Goal: Task Accomplishment & Management: Use online tool/utility

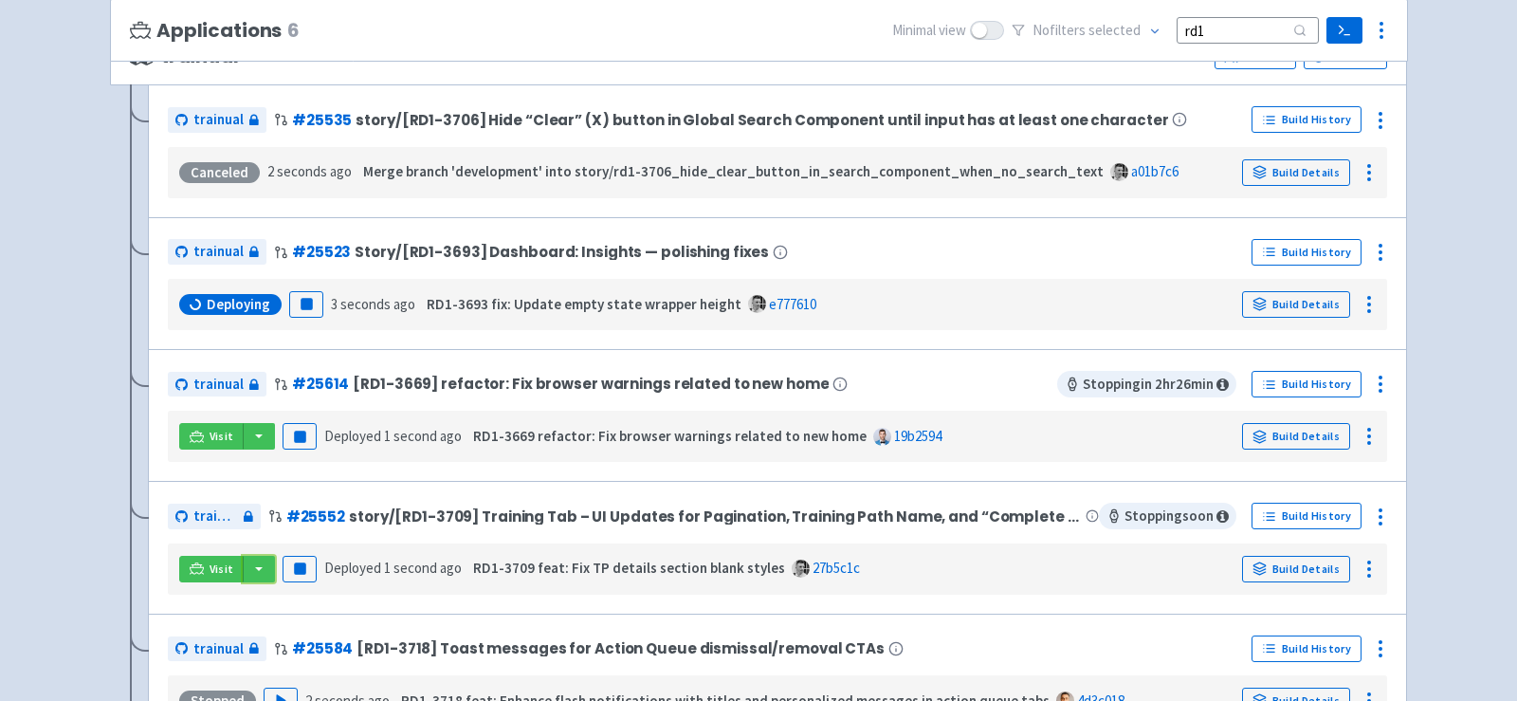
scroll to position [266, 0]
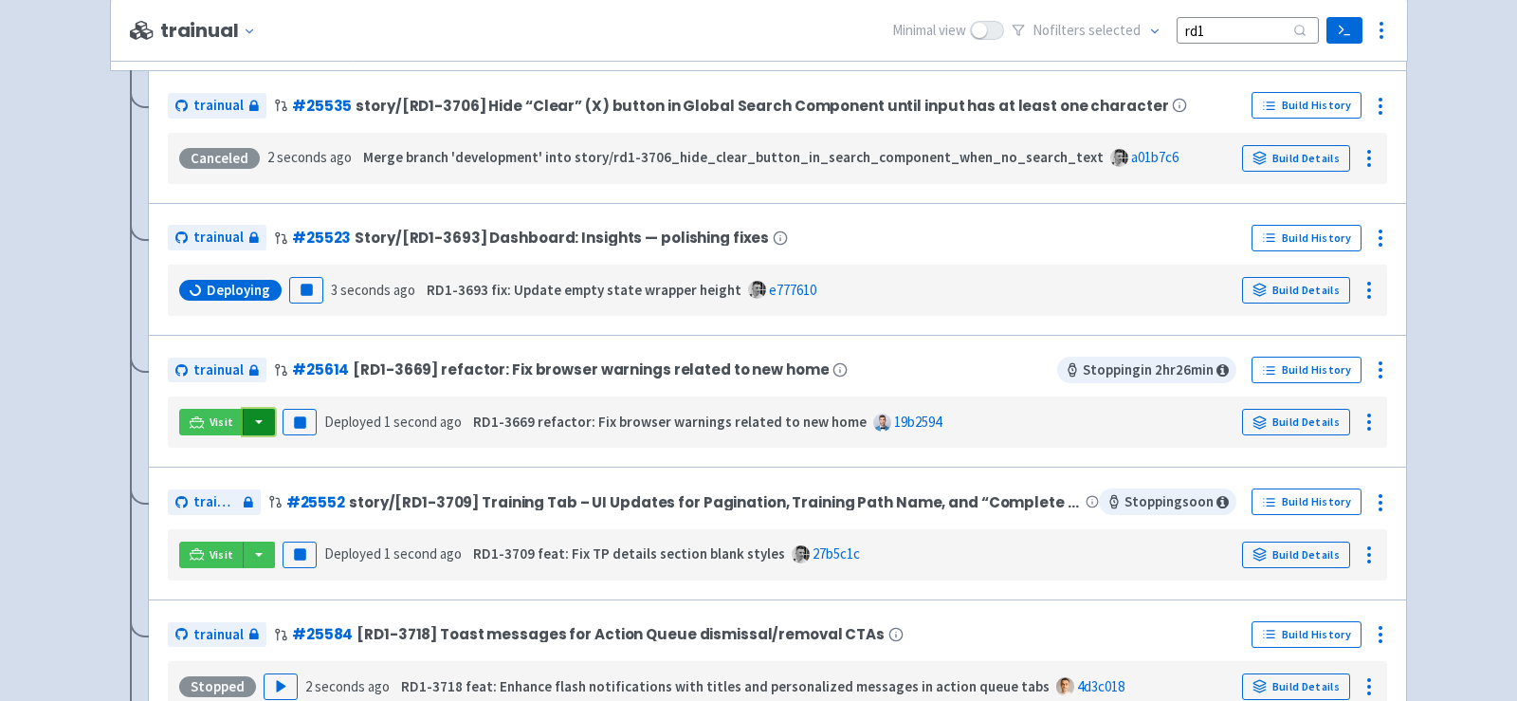
click at [255, 425] on button "button" at bounding box center [259, 422] width 32 height 27
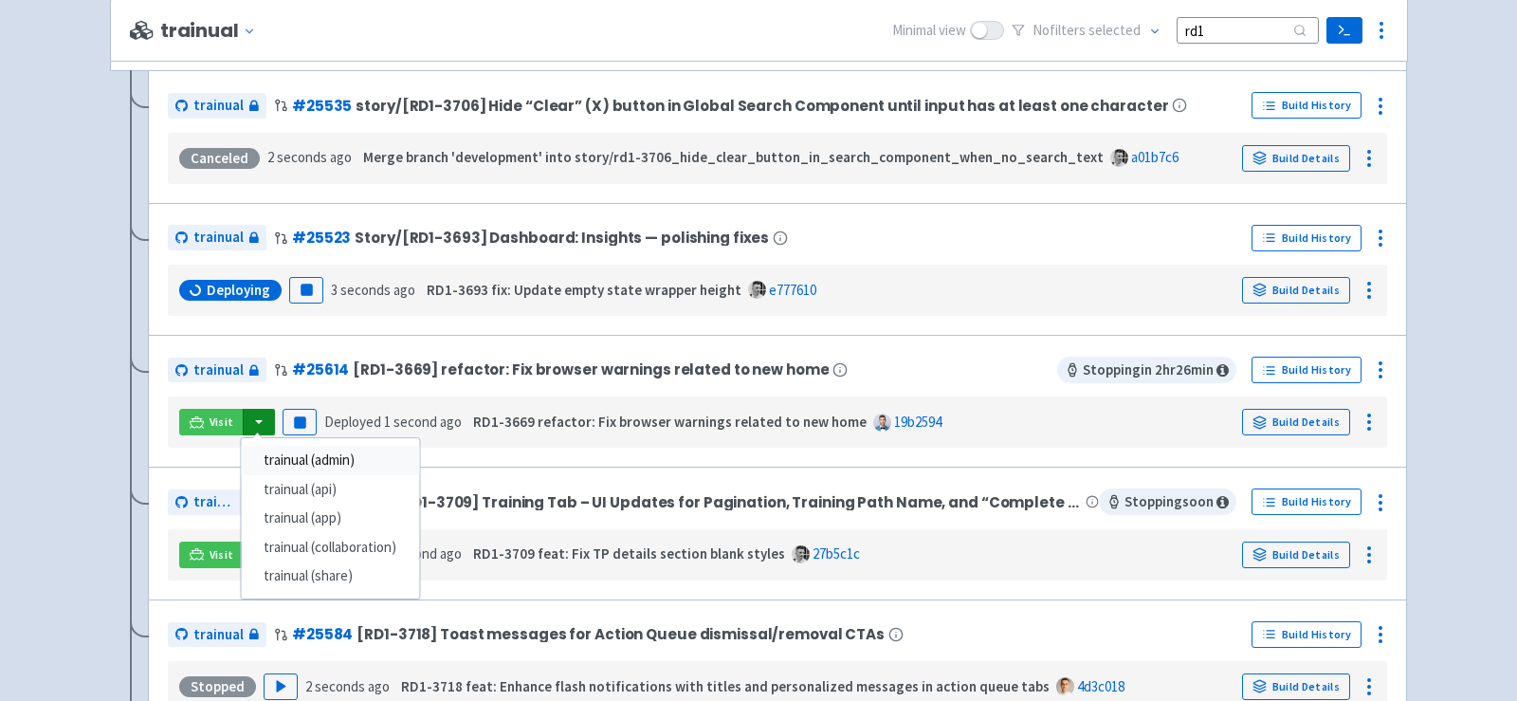
click at [321, 454] on link "trainual (admin)" at bounding box center [330, 460] width 178 height 29
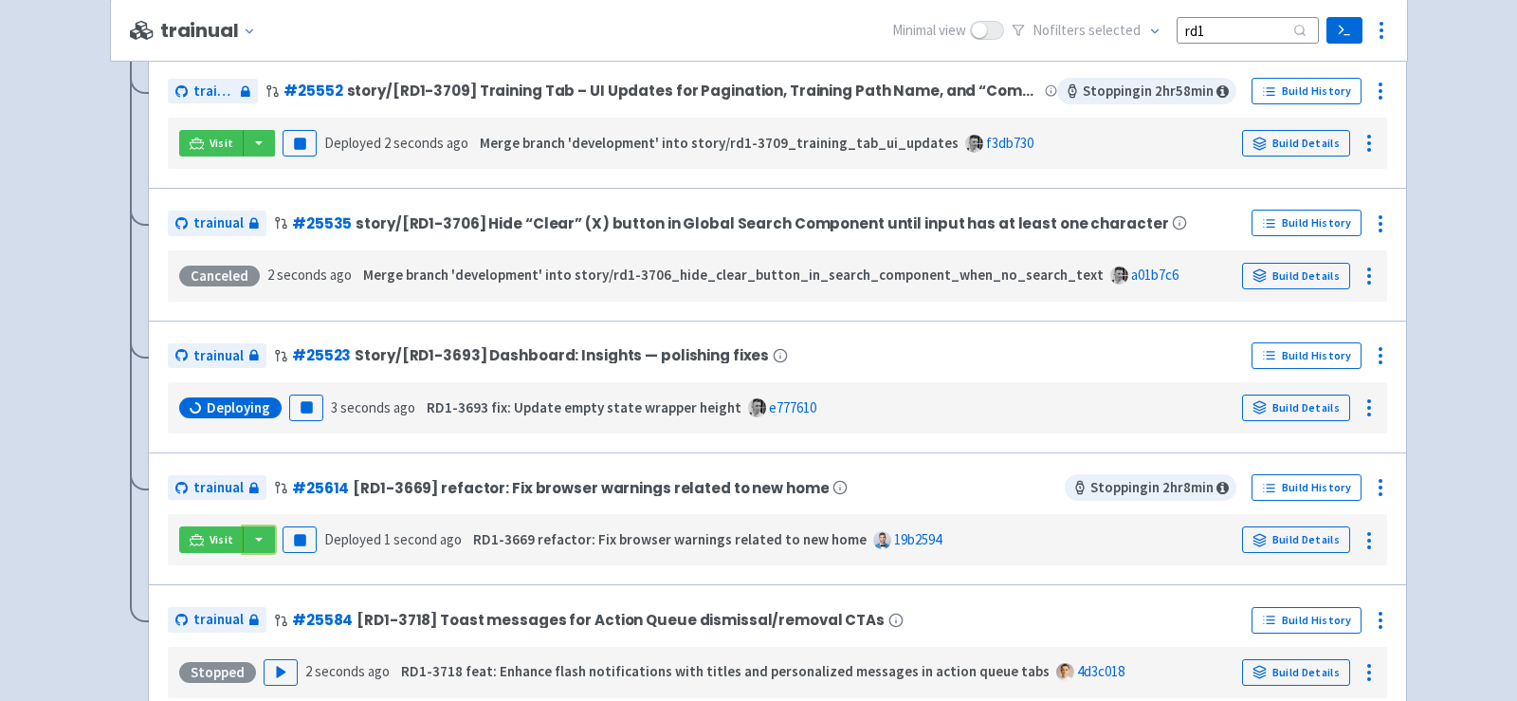
scroll to position [551, 0]
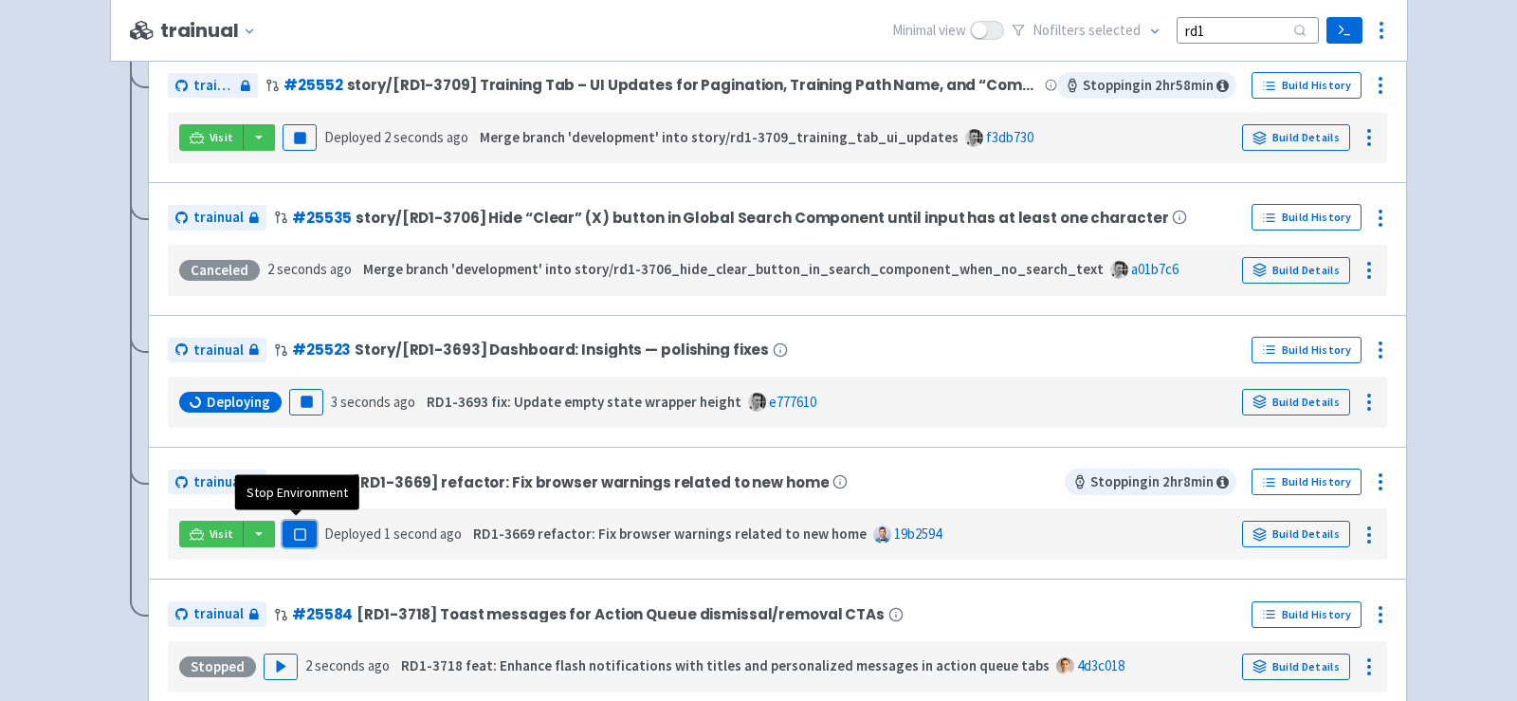
click at [294, 534] on rect "button" at bounding box center [299, 534] width 10 height 10
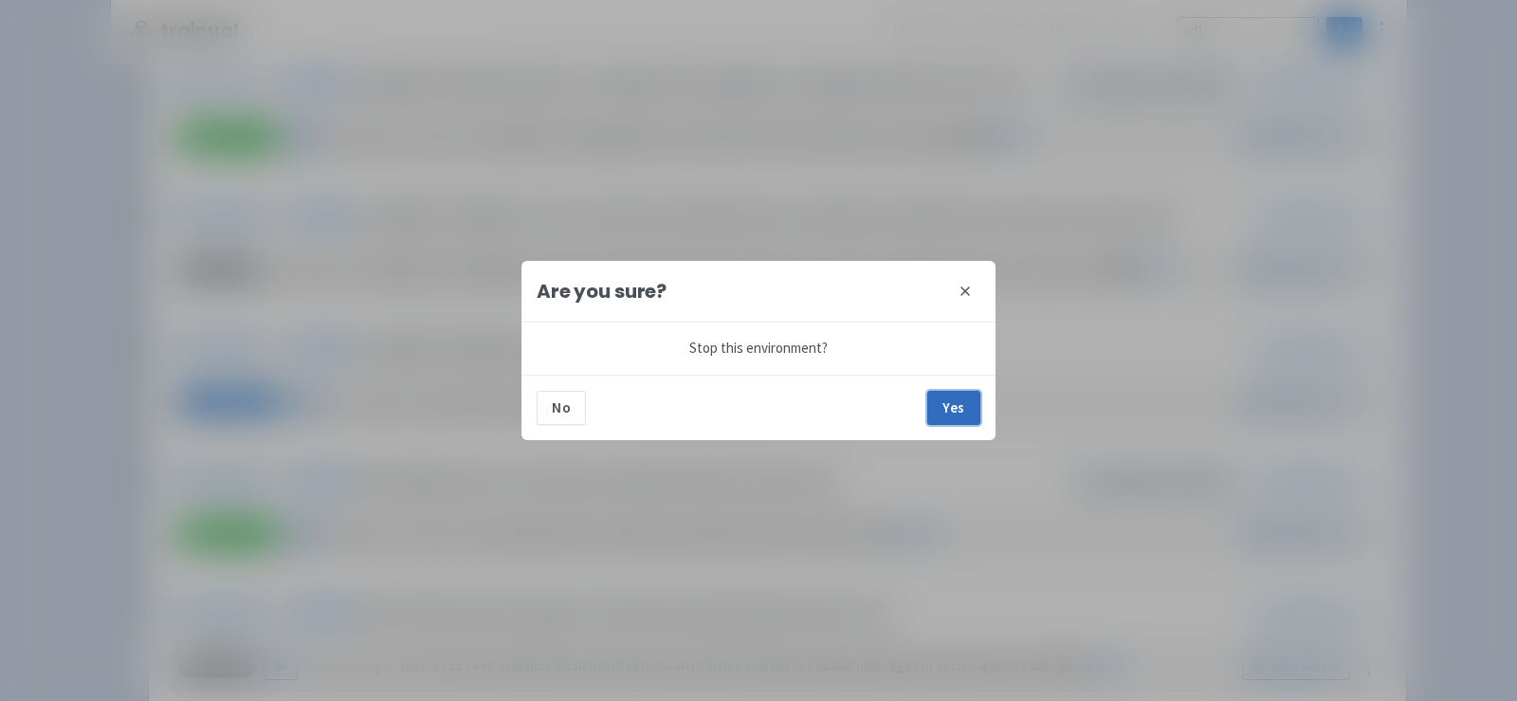
click at [949, 418] on button "Yes" at bounding box center [953, 408] width 53 height 34
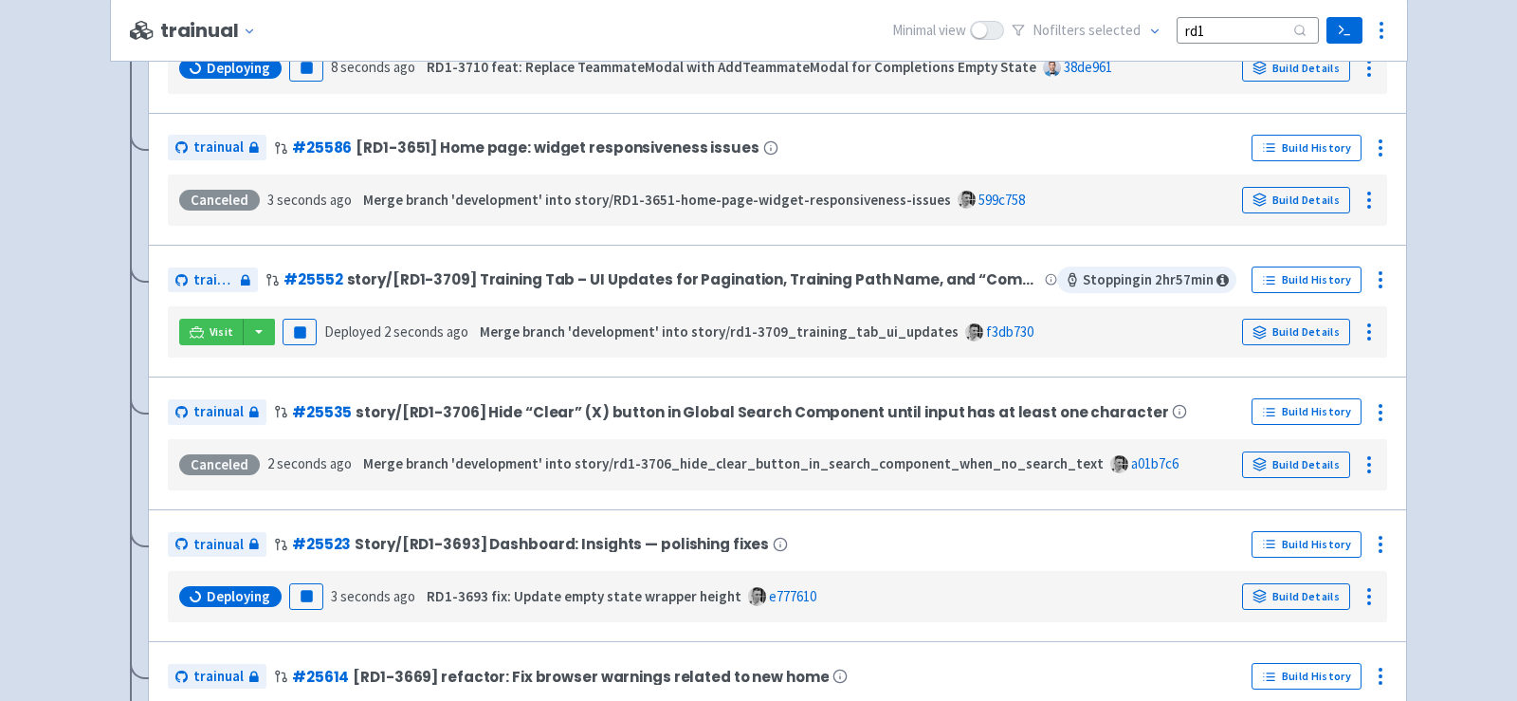
scroll to position [339, 0]
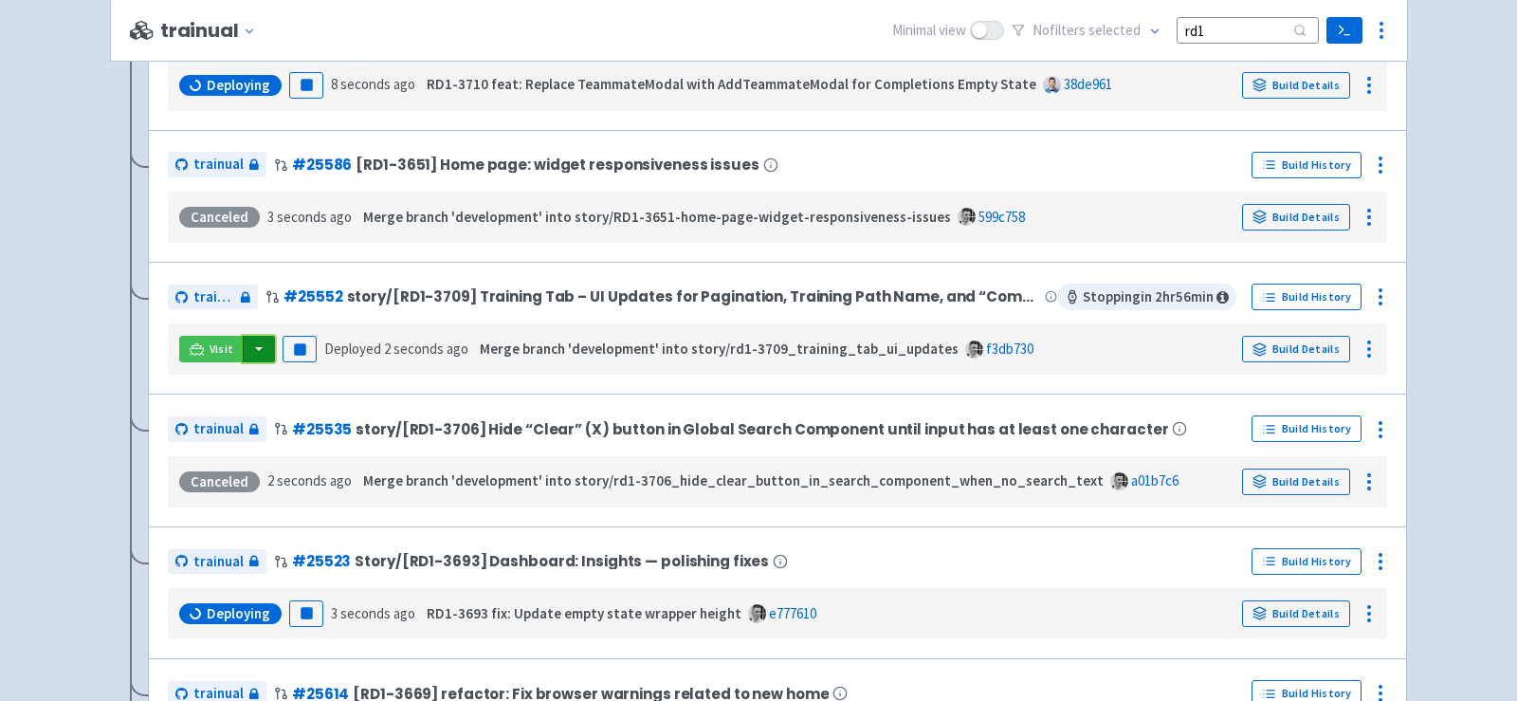
click at [257, 342] on button "button" at bounding box center [259, 349] width 32 height 27
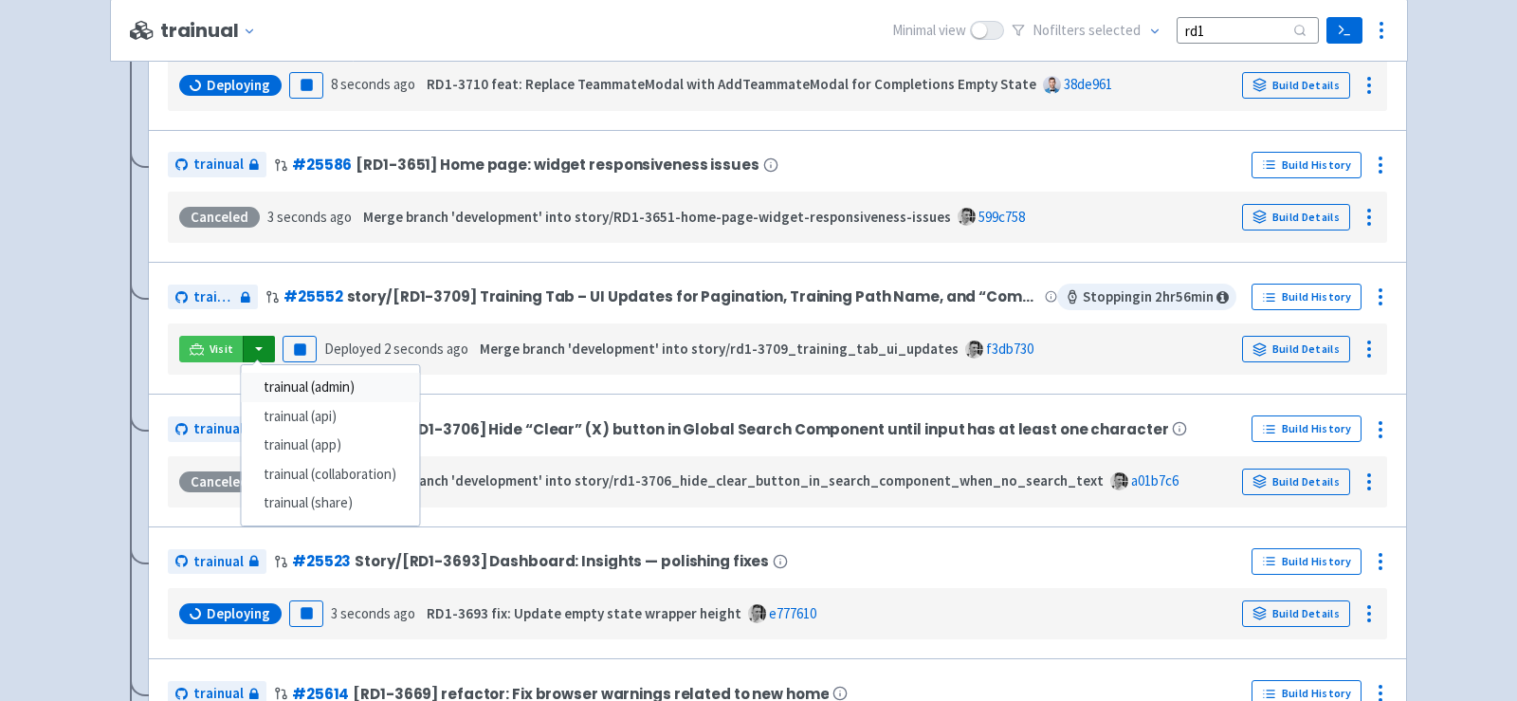
click at [310, 376] on link "trainual (admin)" at bounding box center [330, 387] width 178 height 29
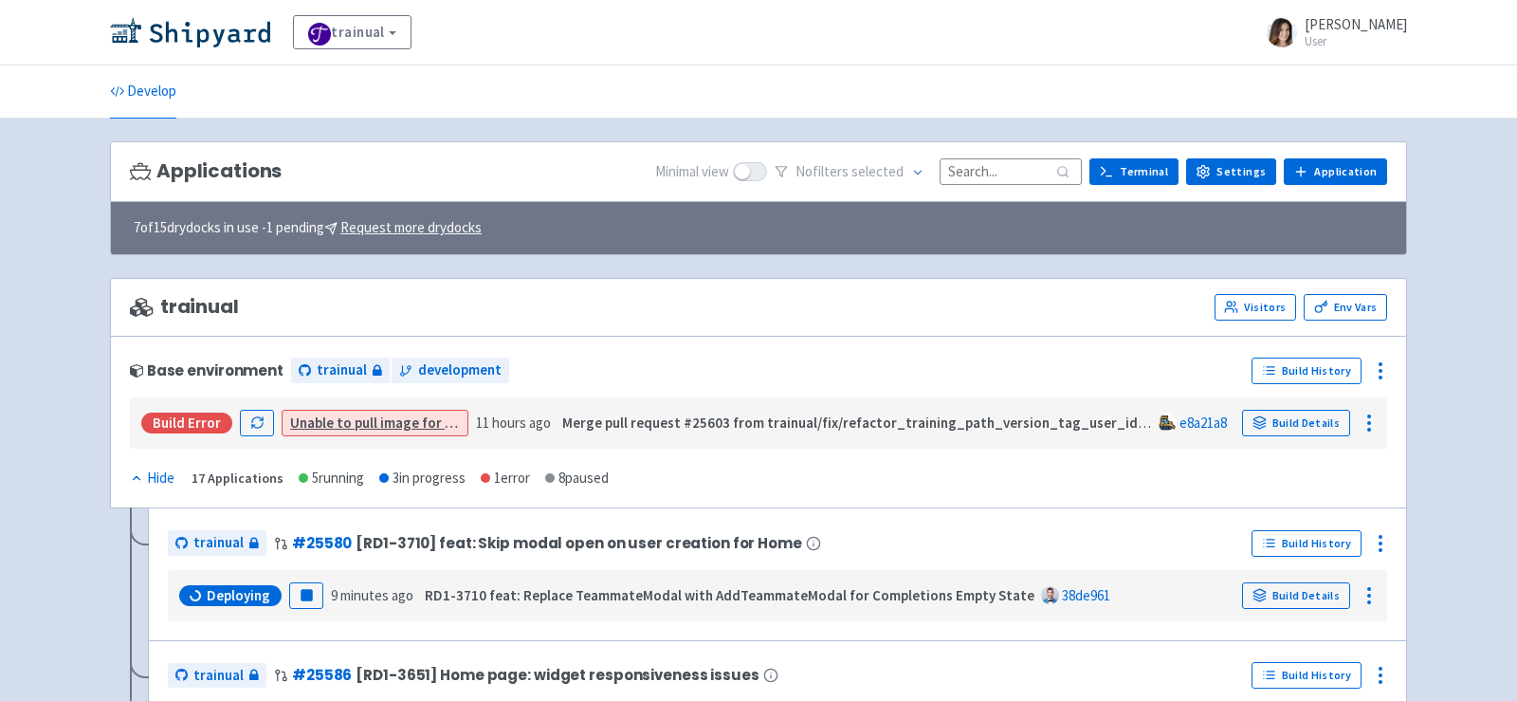
click at [1007, 163] on input at bounding box center [1011, 171] width 142 height 26
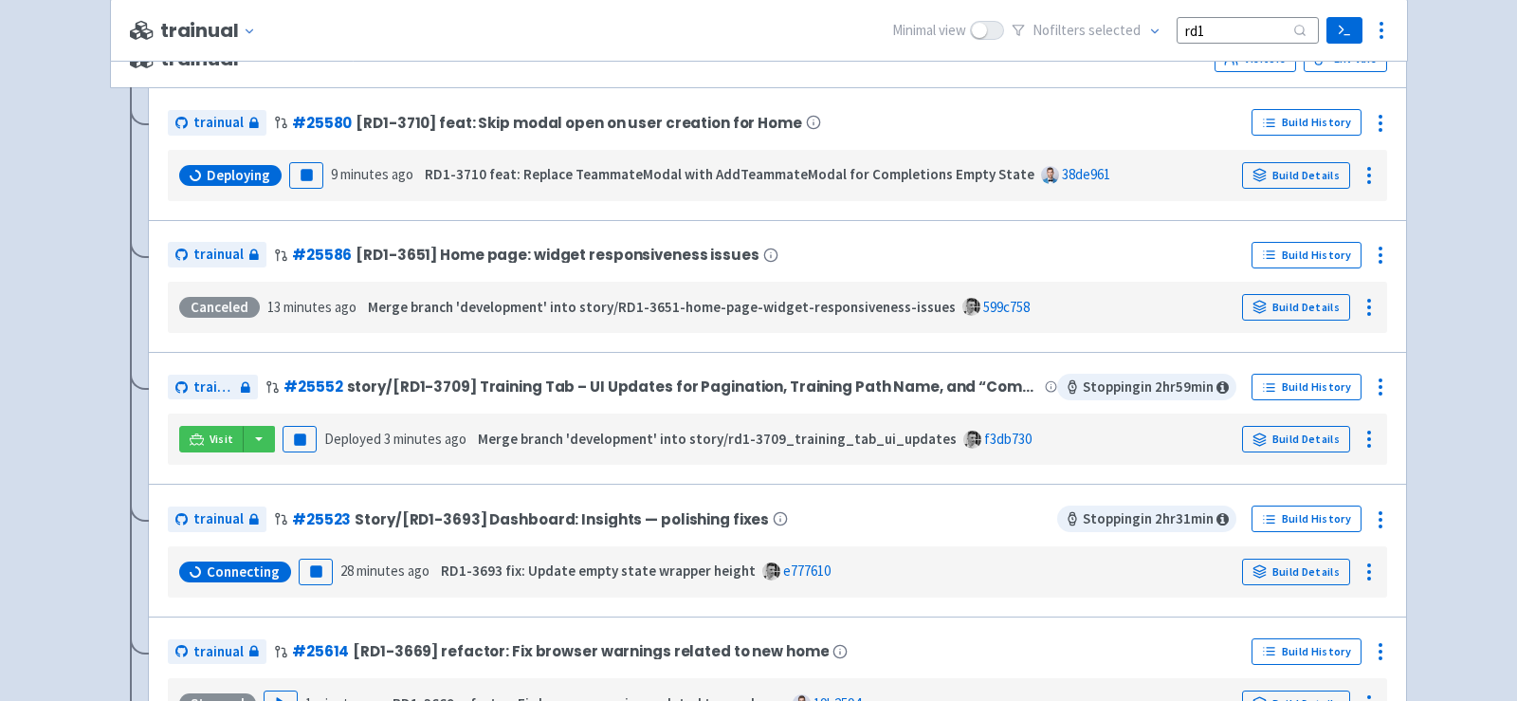
scroll to position [267, 0]
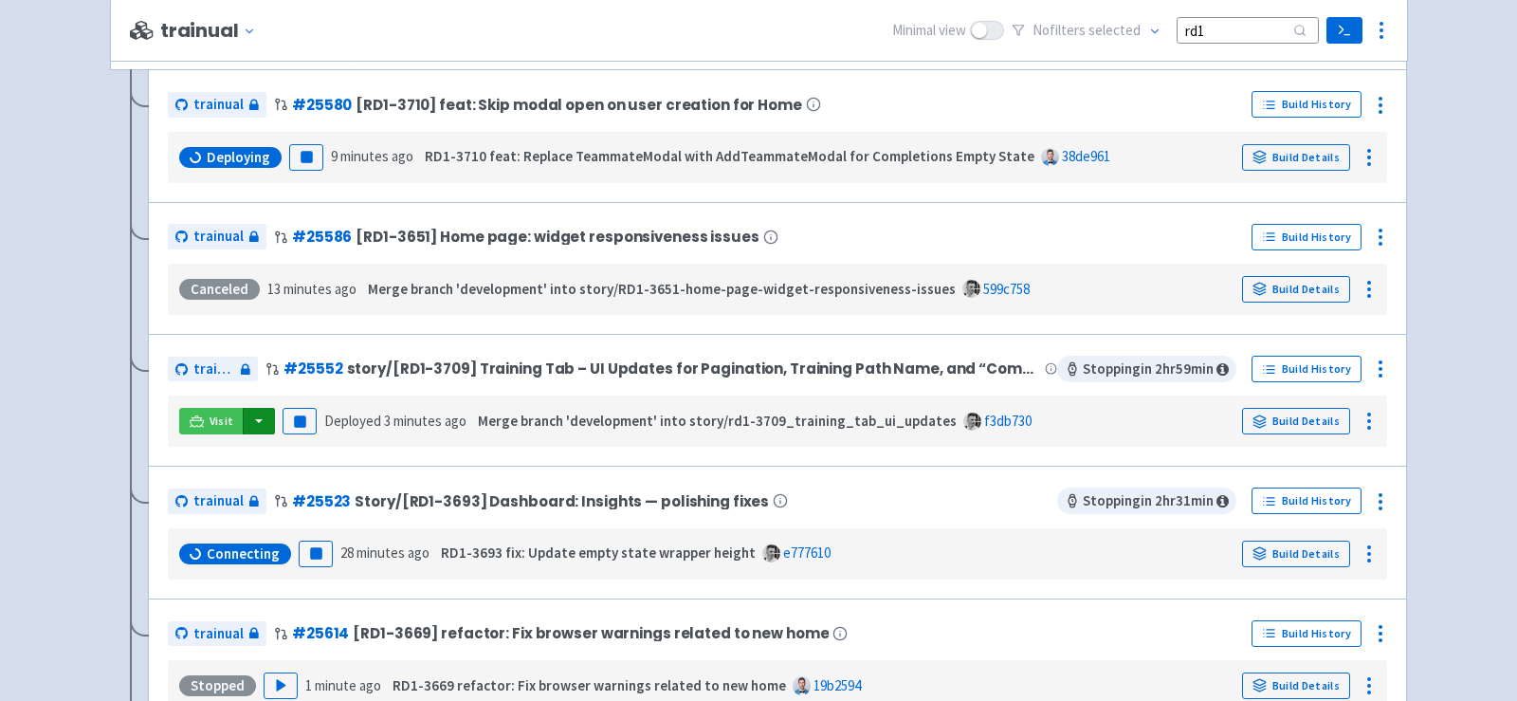
type input "rd1"
click at [261, 416] on button "button" at bounding box center [259, 421] width 32 height 27
click at [303, 449] on link "trainual (admin)" at bounding box center [330, 459] width 178 height 29
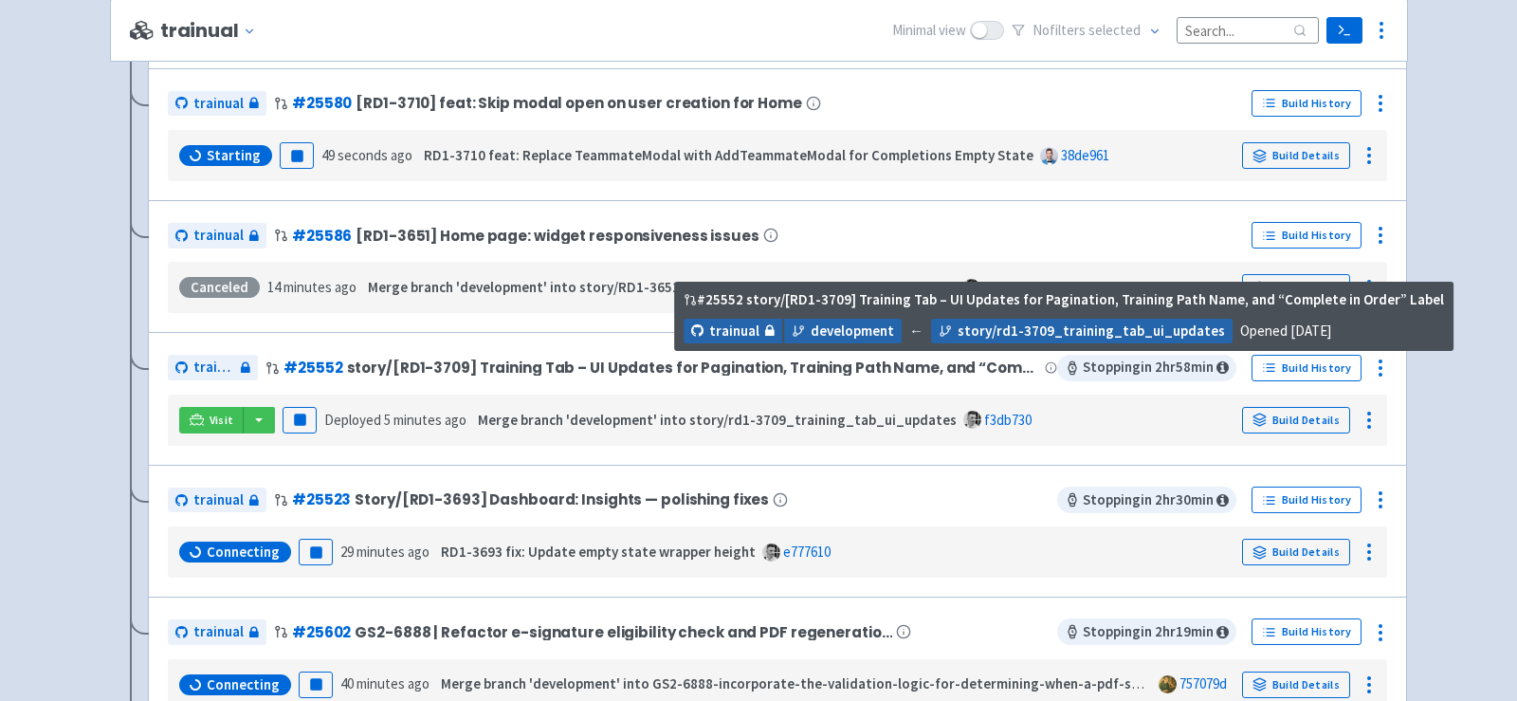
scroll to position [708, 0]
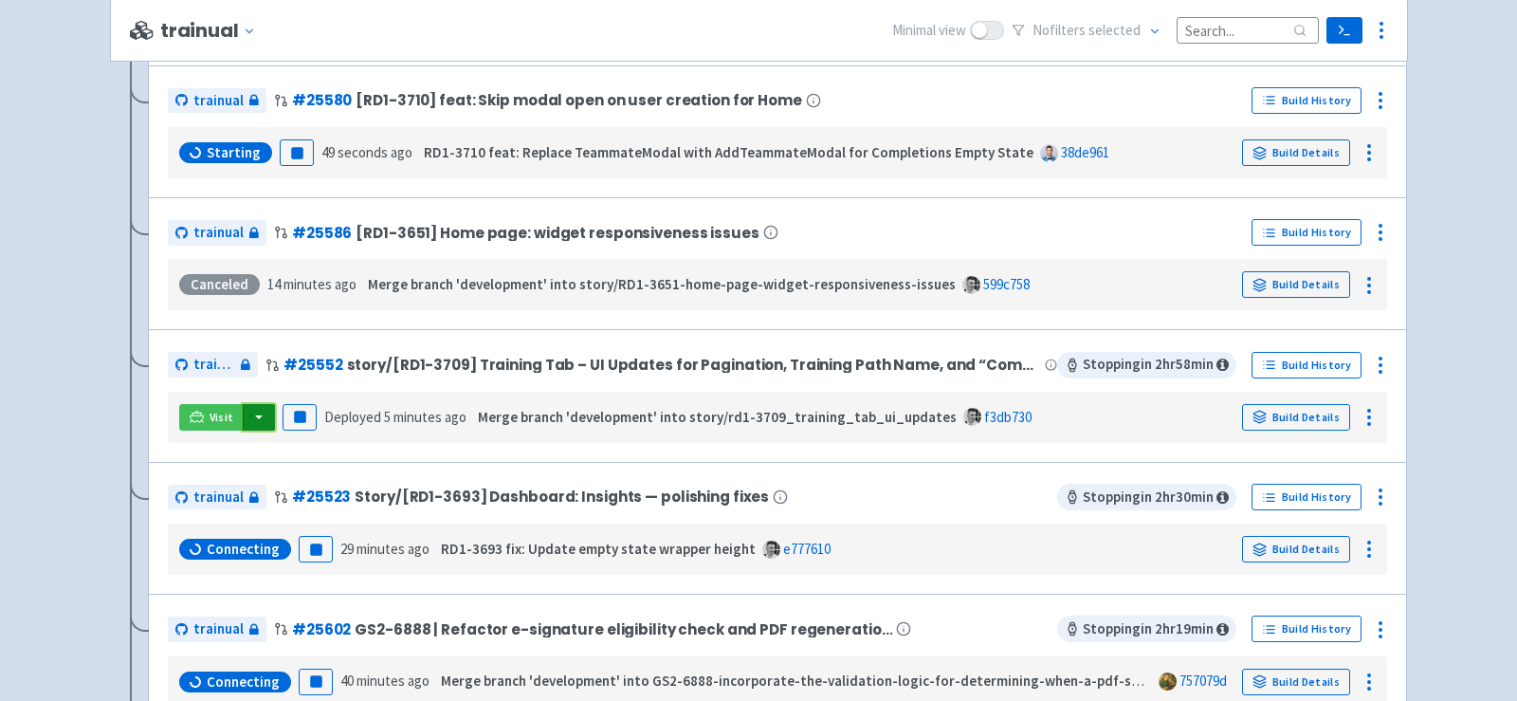
click at [261, 409] on button "button" at bounding box center [259, 417] width 32 height 27
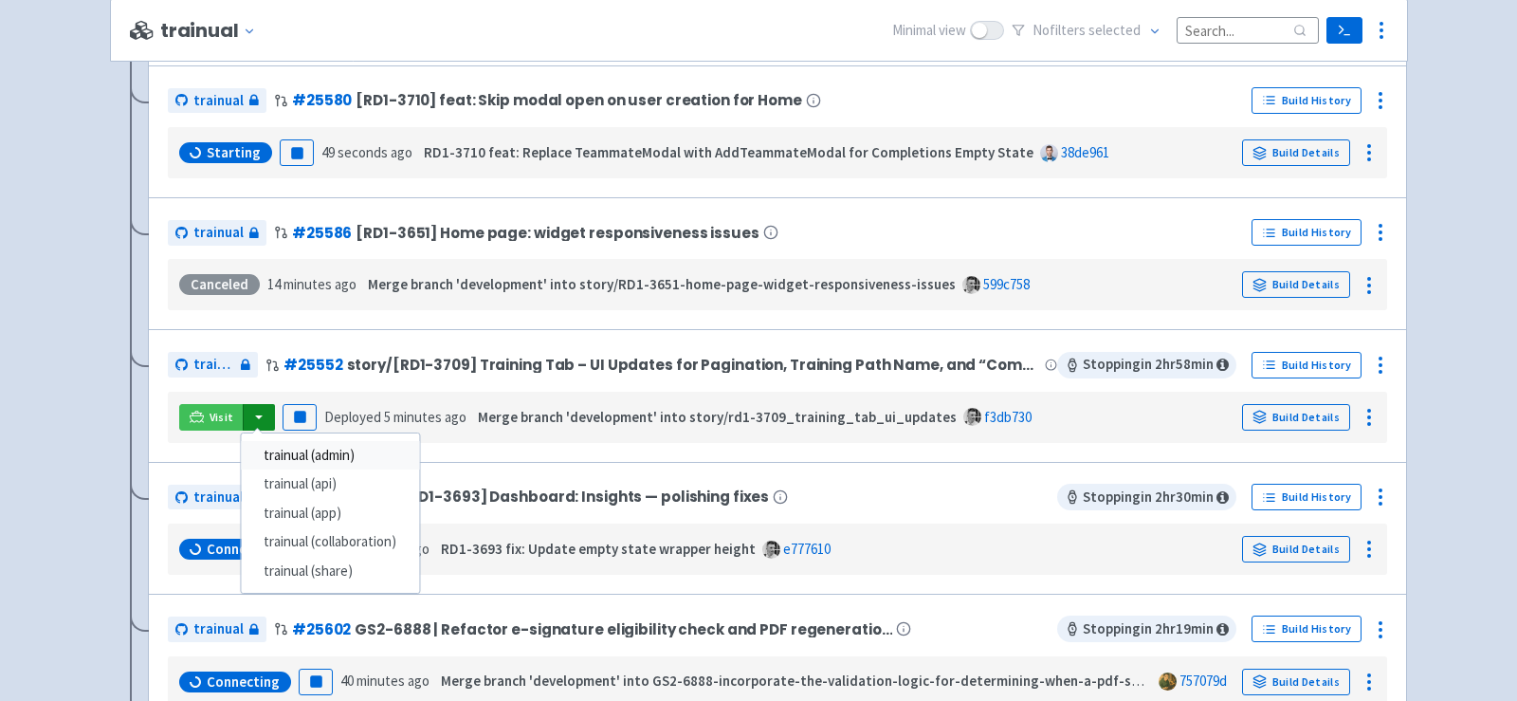
click at [304, 443] on link "trainual (admin)" at bounding box center [330, 455] width 178 height 29
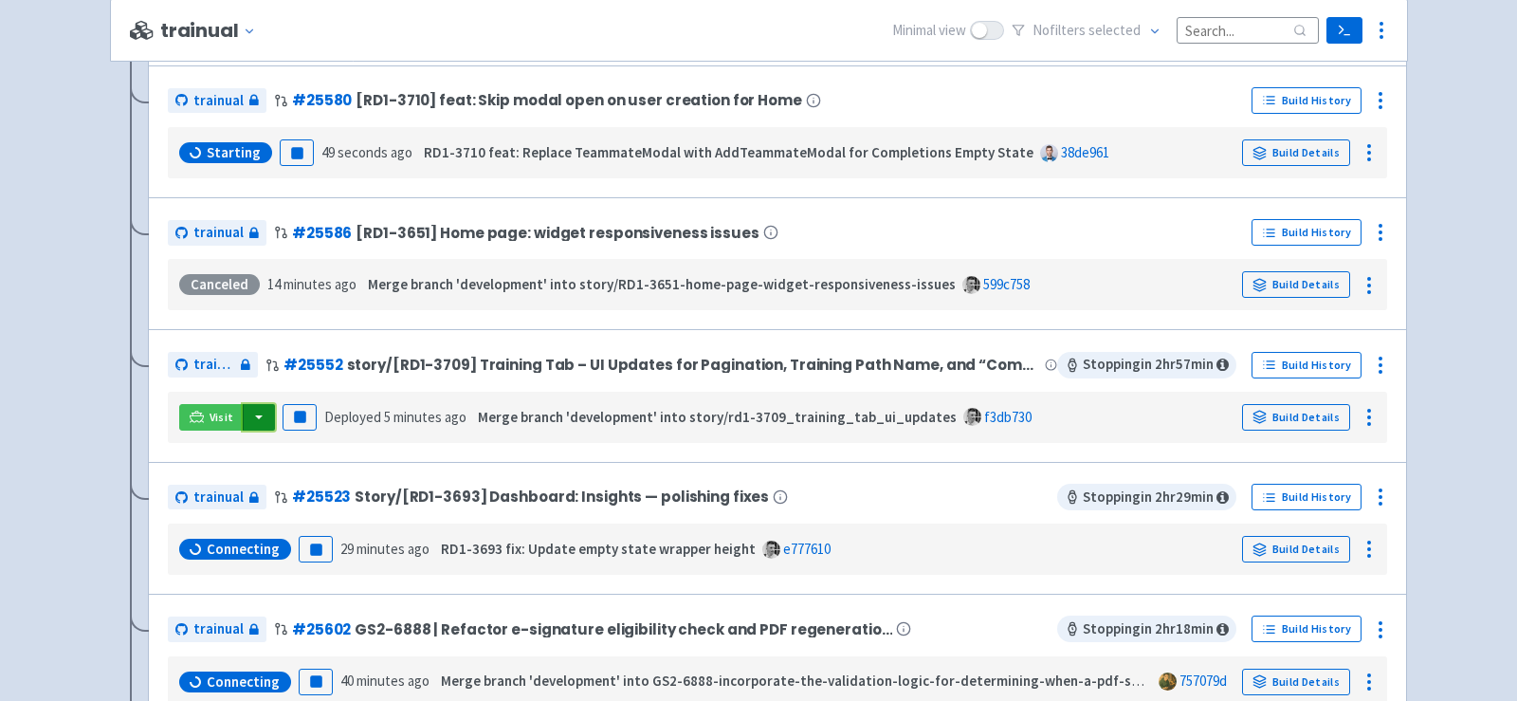
click at [253, 407] on button "button" at bounding box center [259, 417] width 32 height 27
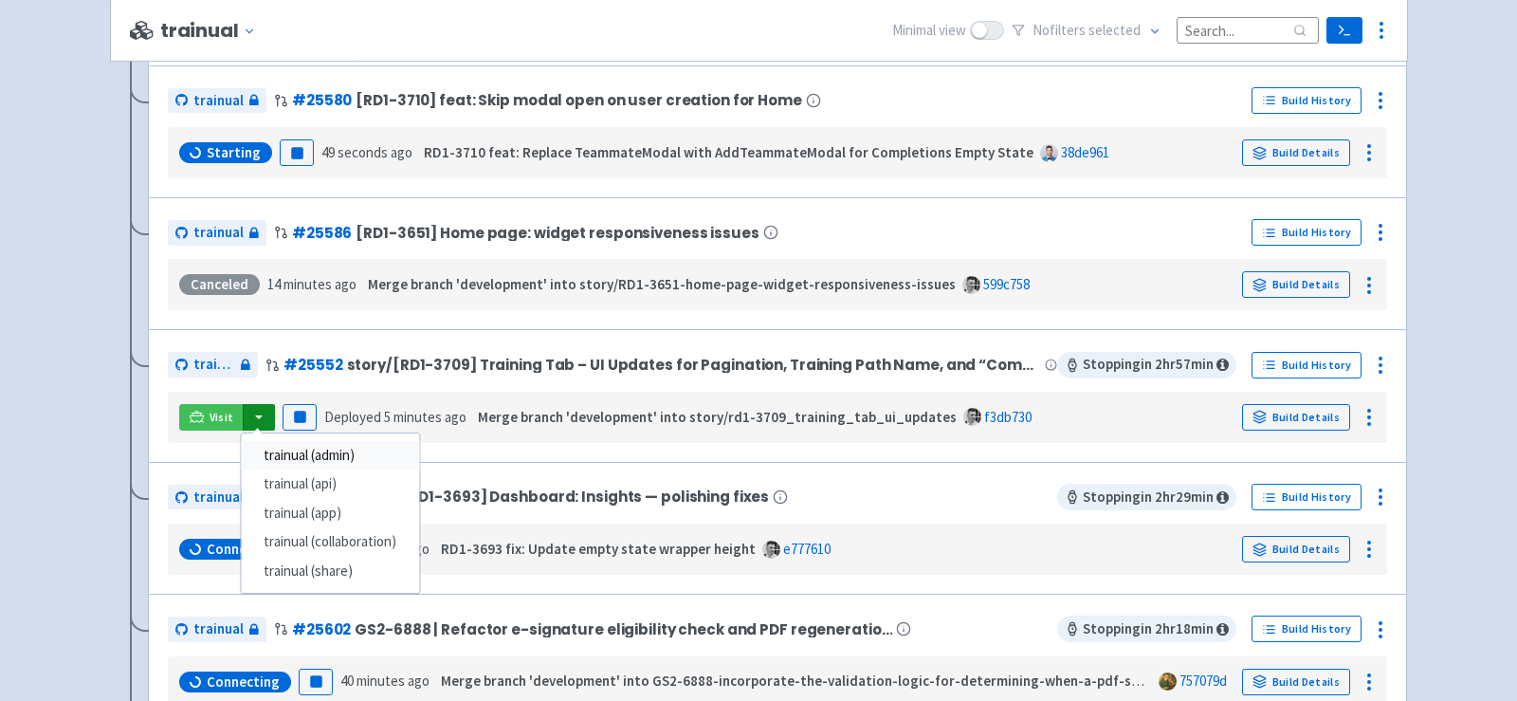
click at [300, 442] on link "trainual (admin)" at bounding box center [330, 455] width 178 height 29
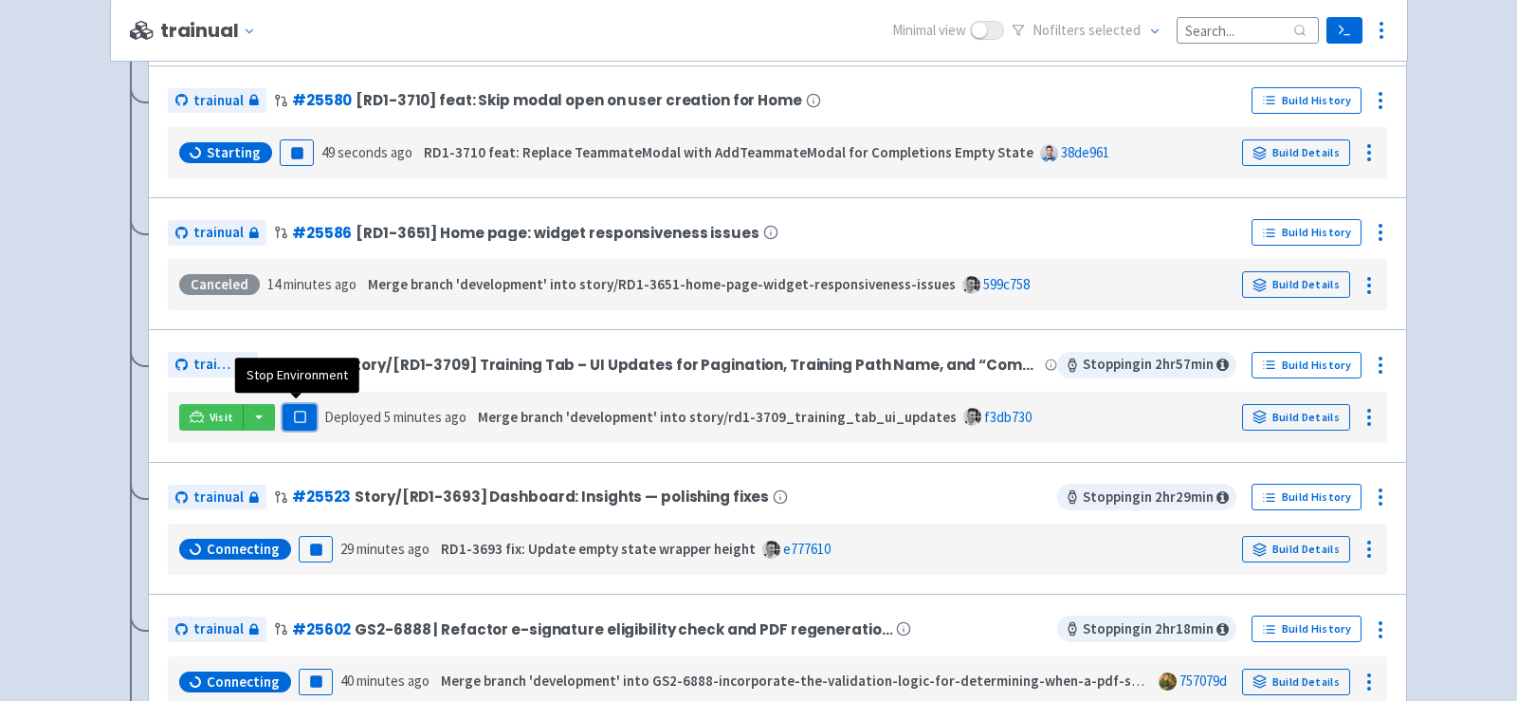
click at [301, 411] on rect "button" at bounding box center [299, 416] width 10 height 10
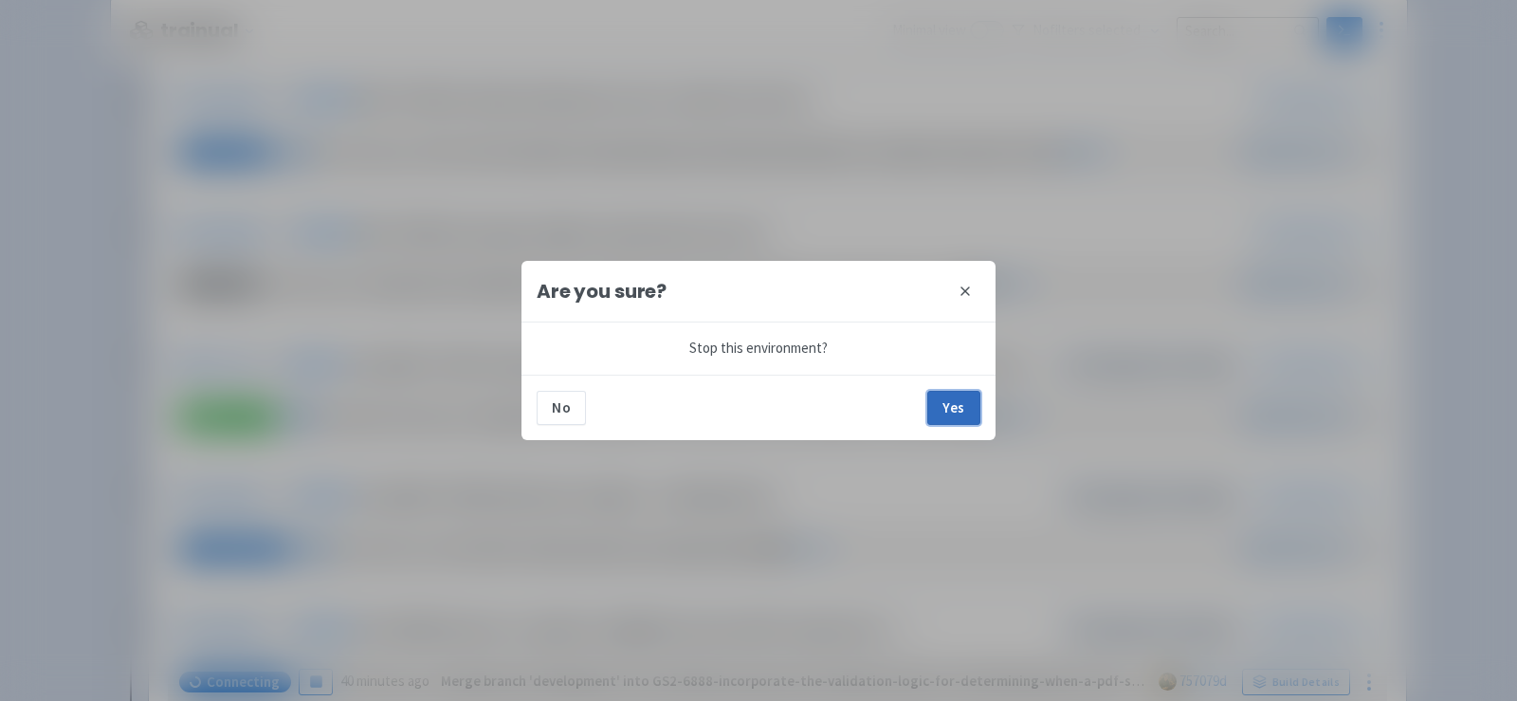
click at [963, 407] on button "Yes" at bounding box center [953, 408] width 53 height 34
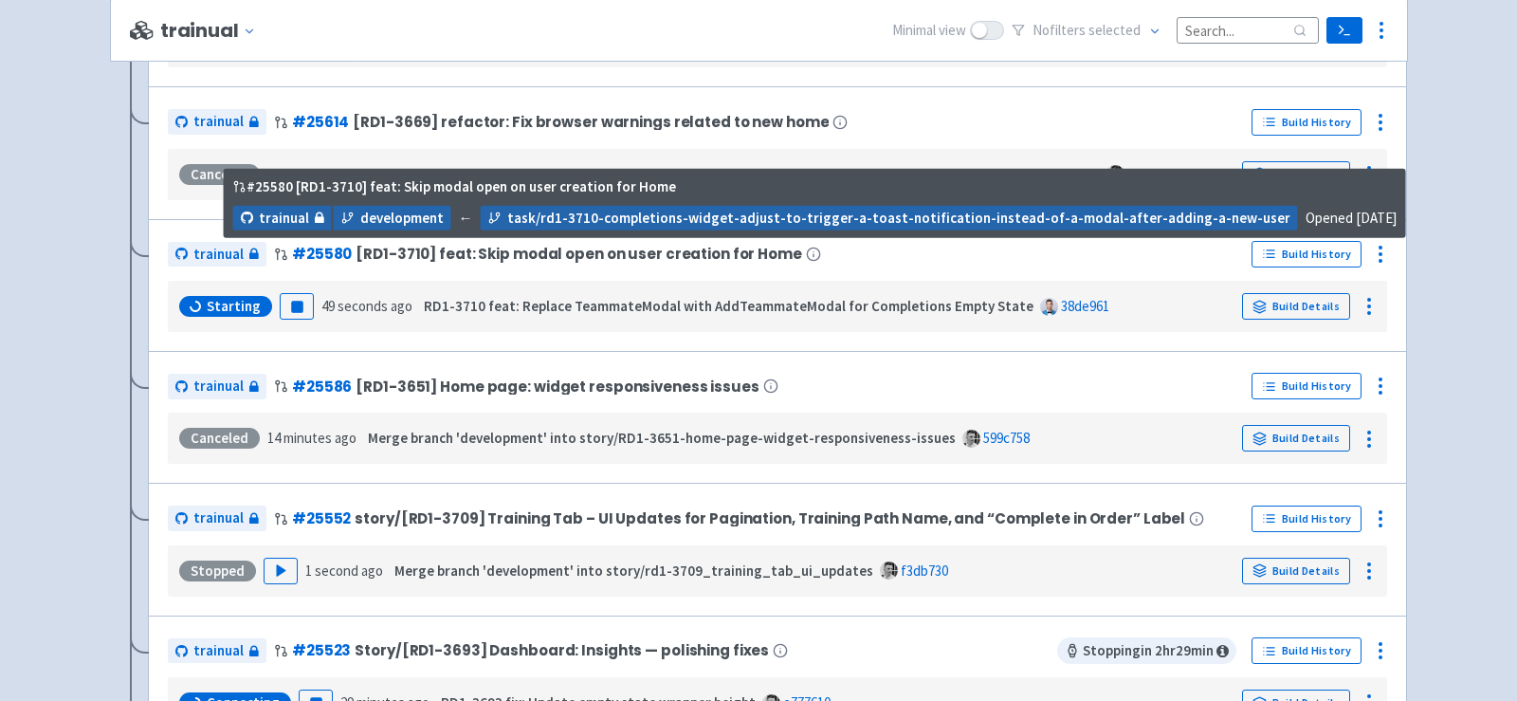
scroll to position [561, 0]
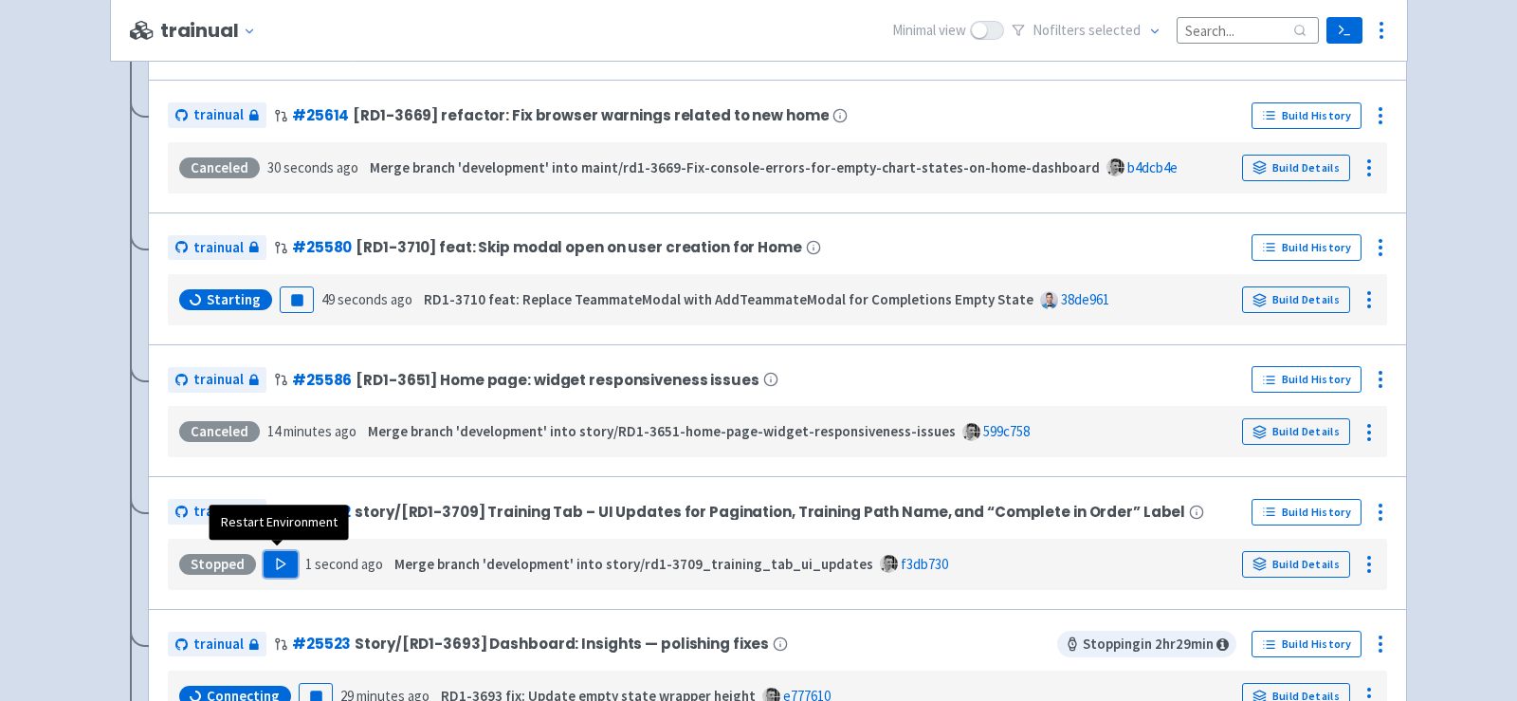
click at [272, 564] on button "Play" at bounding box center [281, 564] width 34 height 27
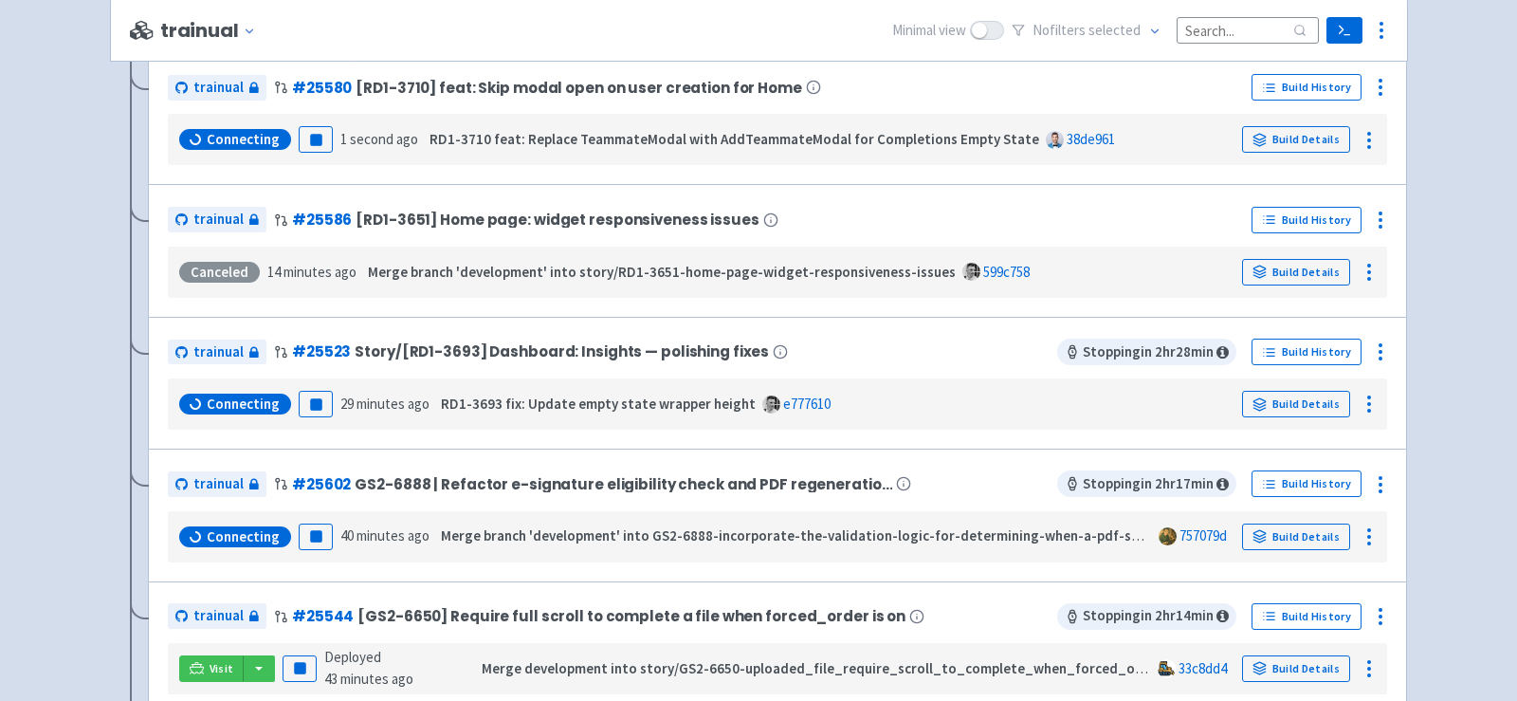
scroll to position [0, 0]
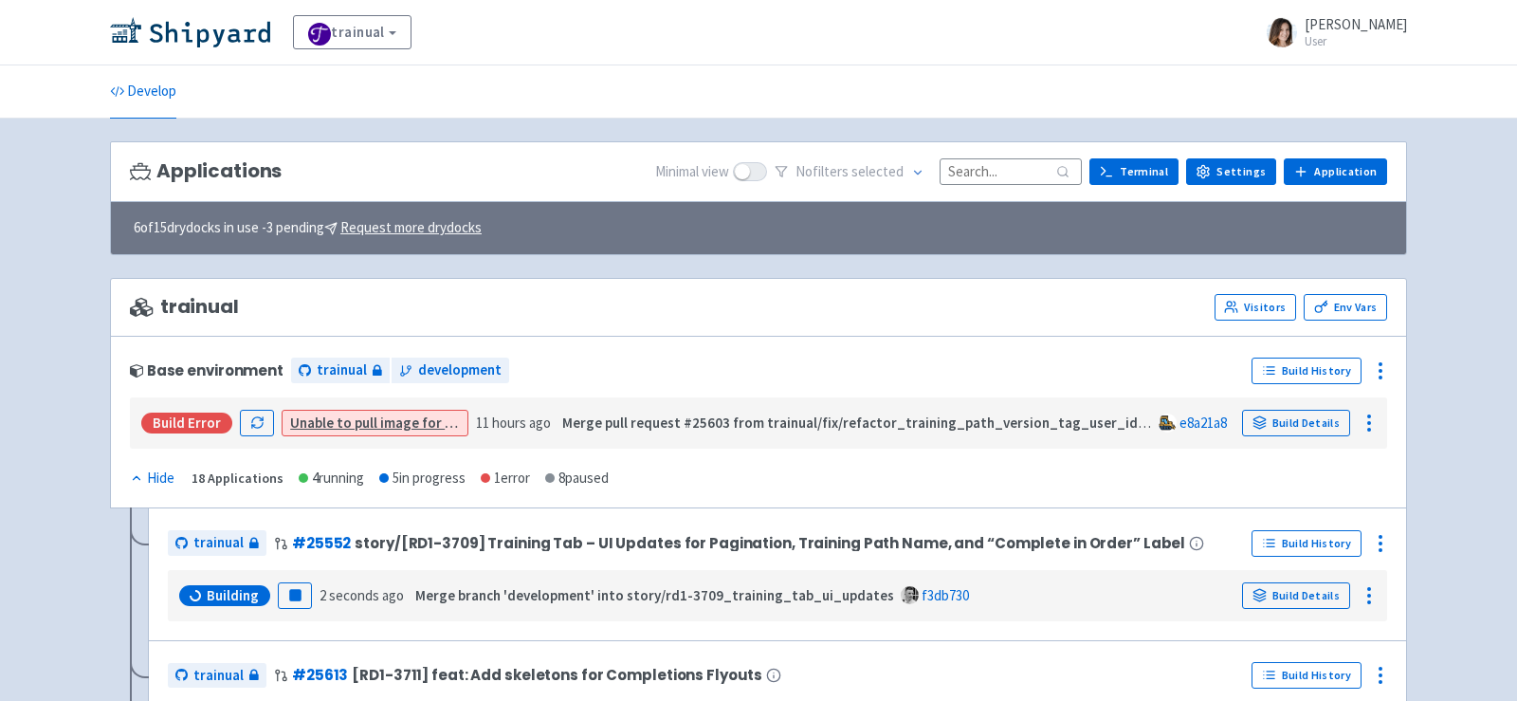
click at [1032, 158] on input at bounding box center [1011, 171] width 142 height 26
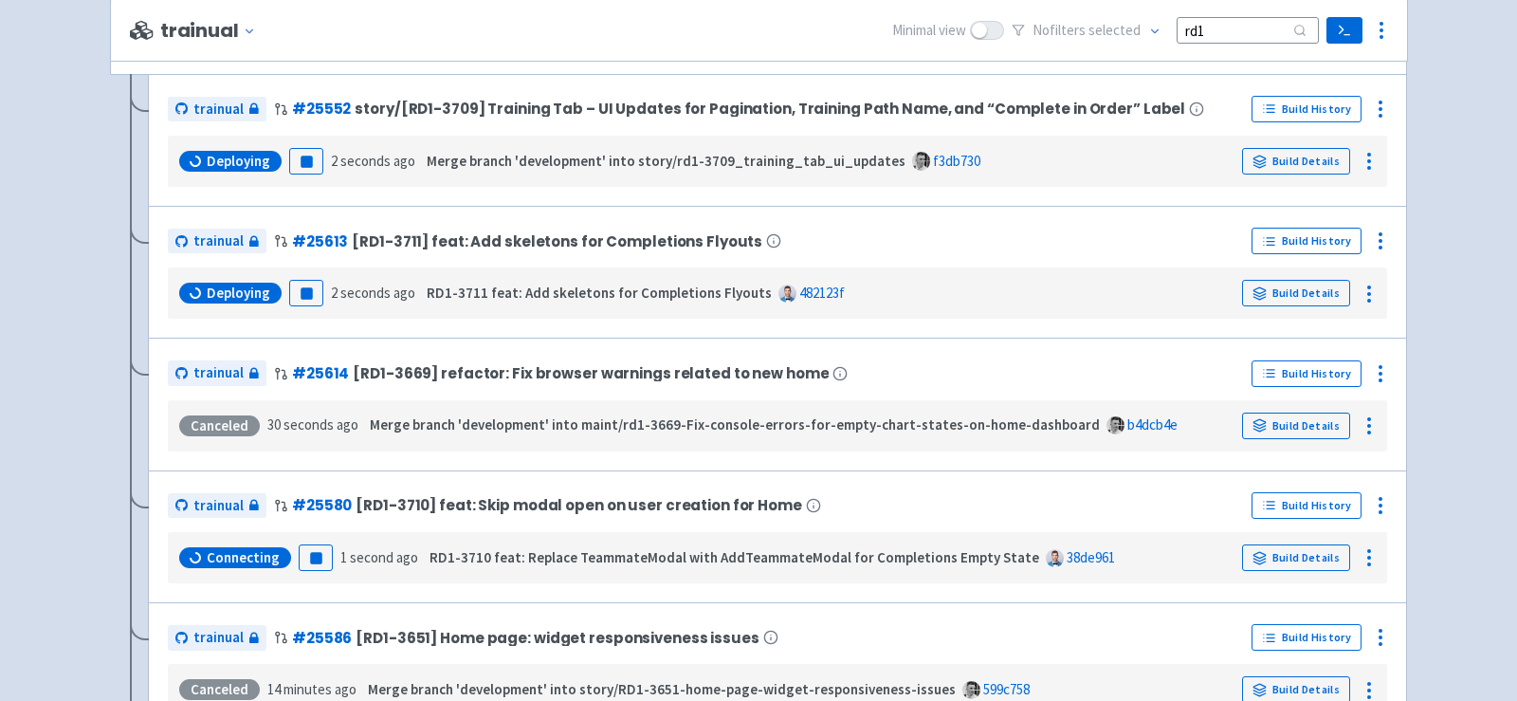
scroll to position [267, 0]
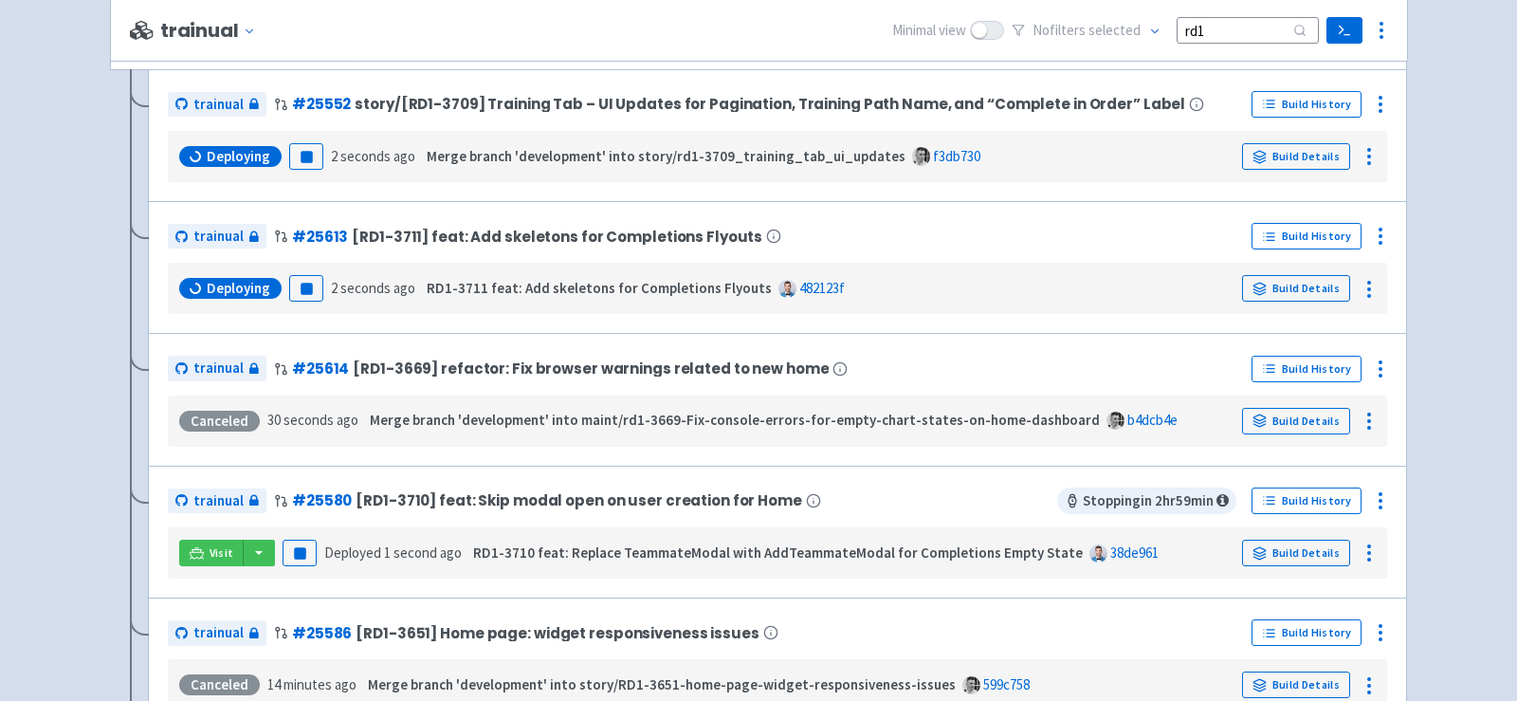
type input "rd1"
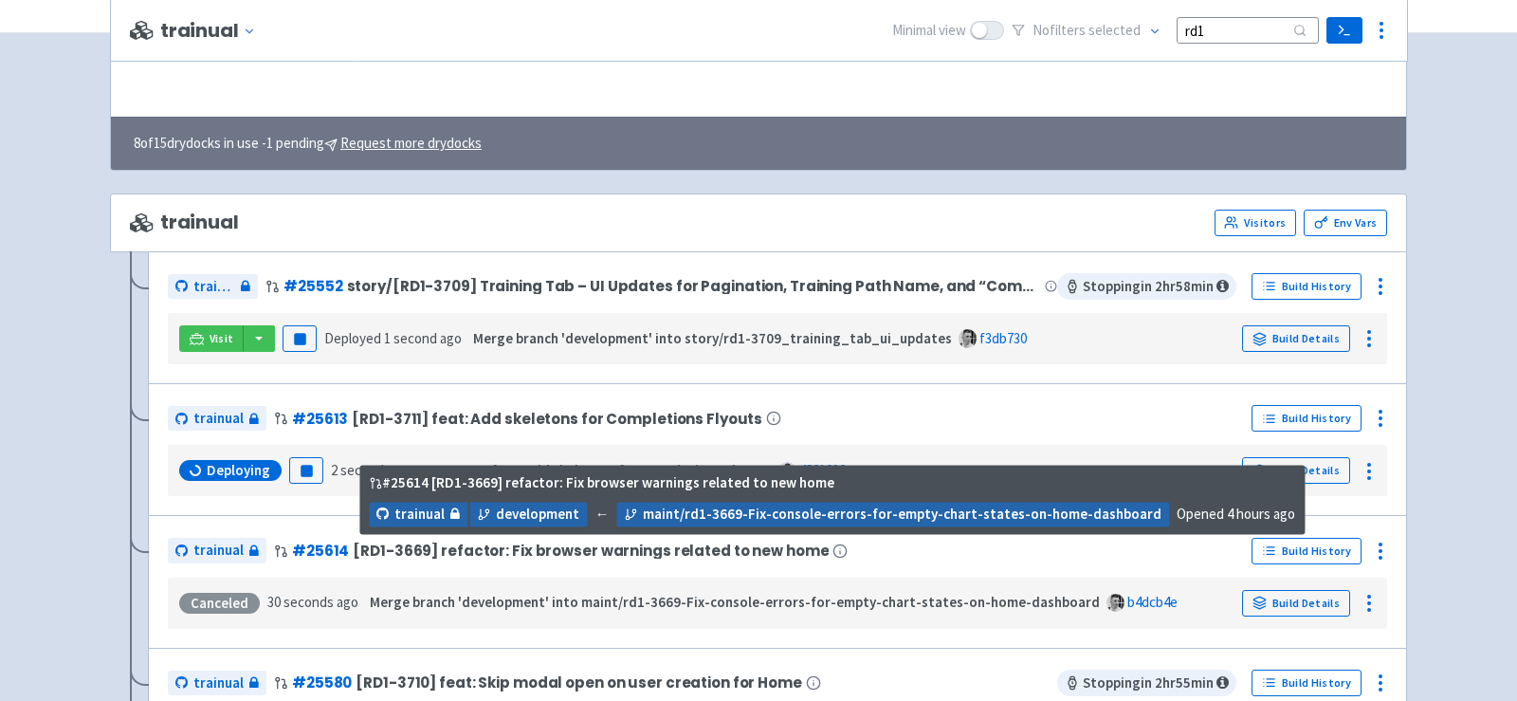
scroll to position [0, 0]
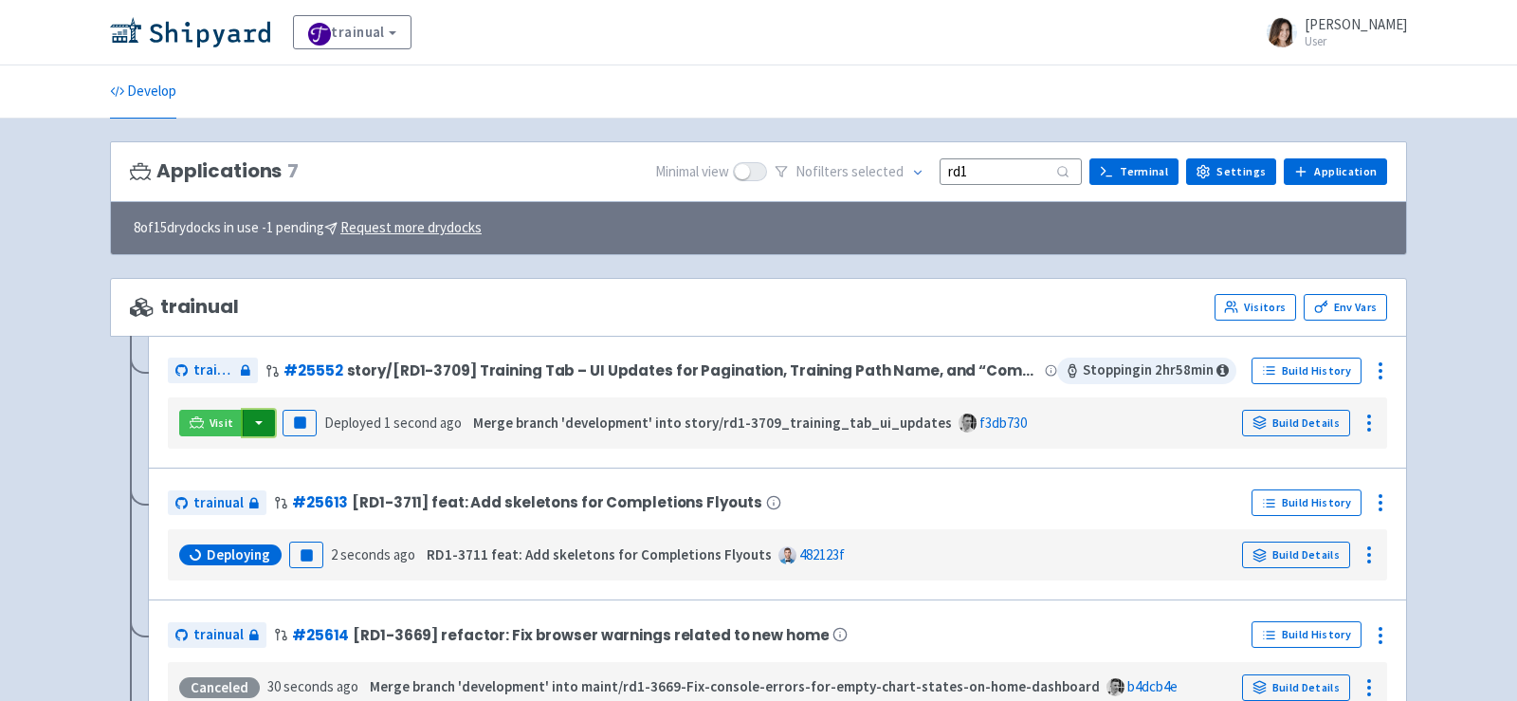
click at [260, 421] on button "button" at bounding box center [259, 423] width 32 height 27
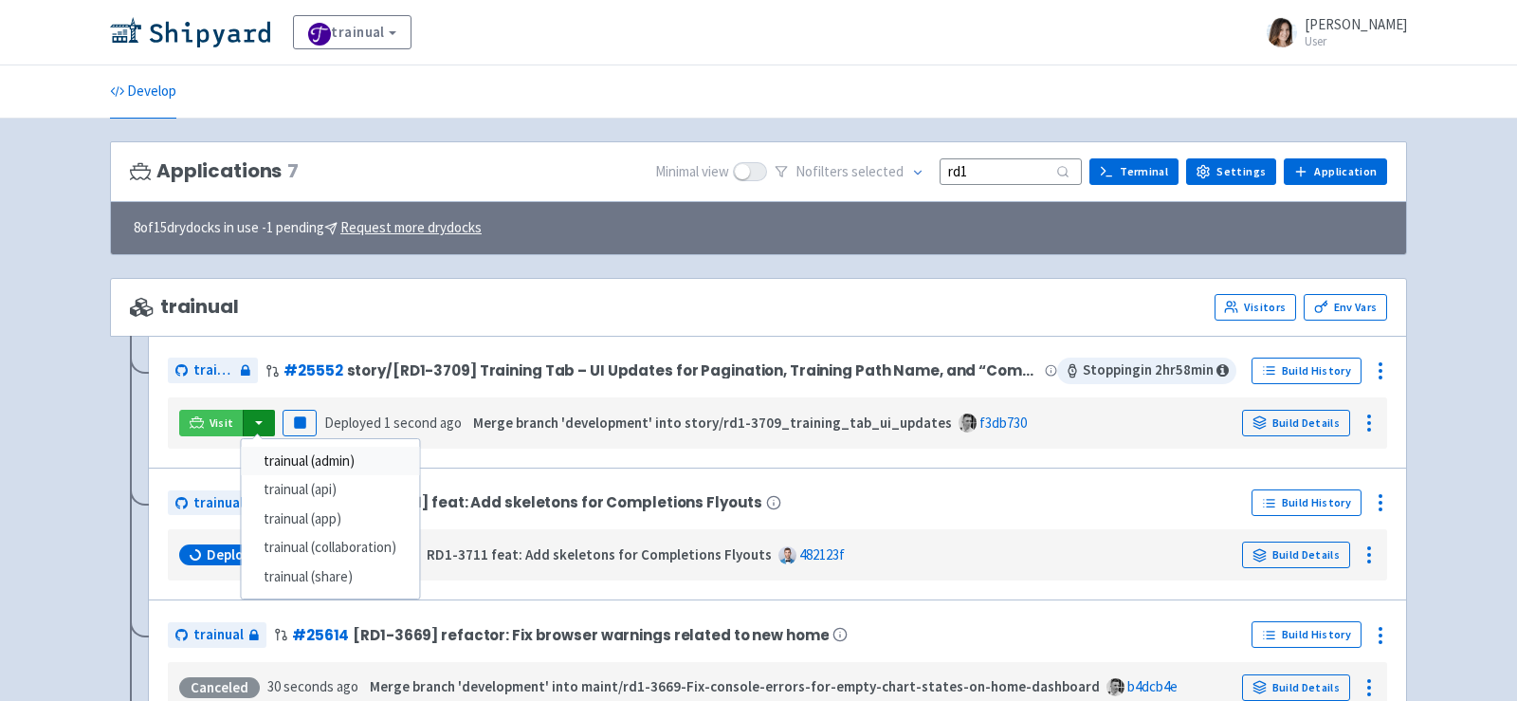
click at [311, 453] on link "trainual (admin)" at bounding box center [330, 461] width 178 height 29
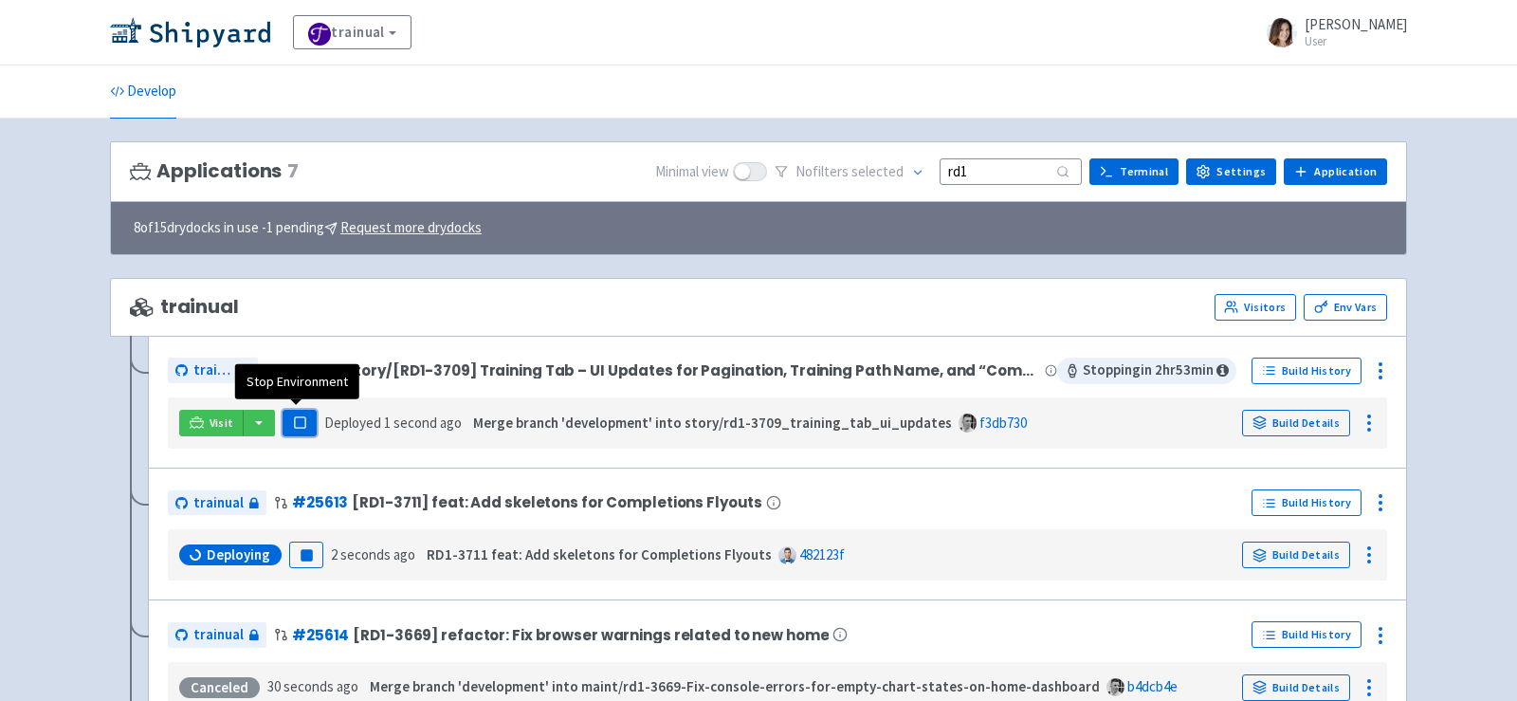
click at [295, 424] on icon "button" at bounding box center [300, 422] width 14 height 14
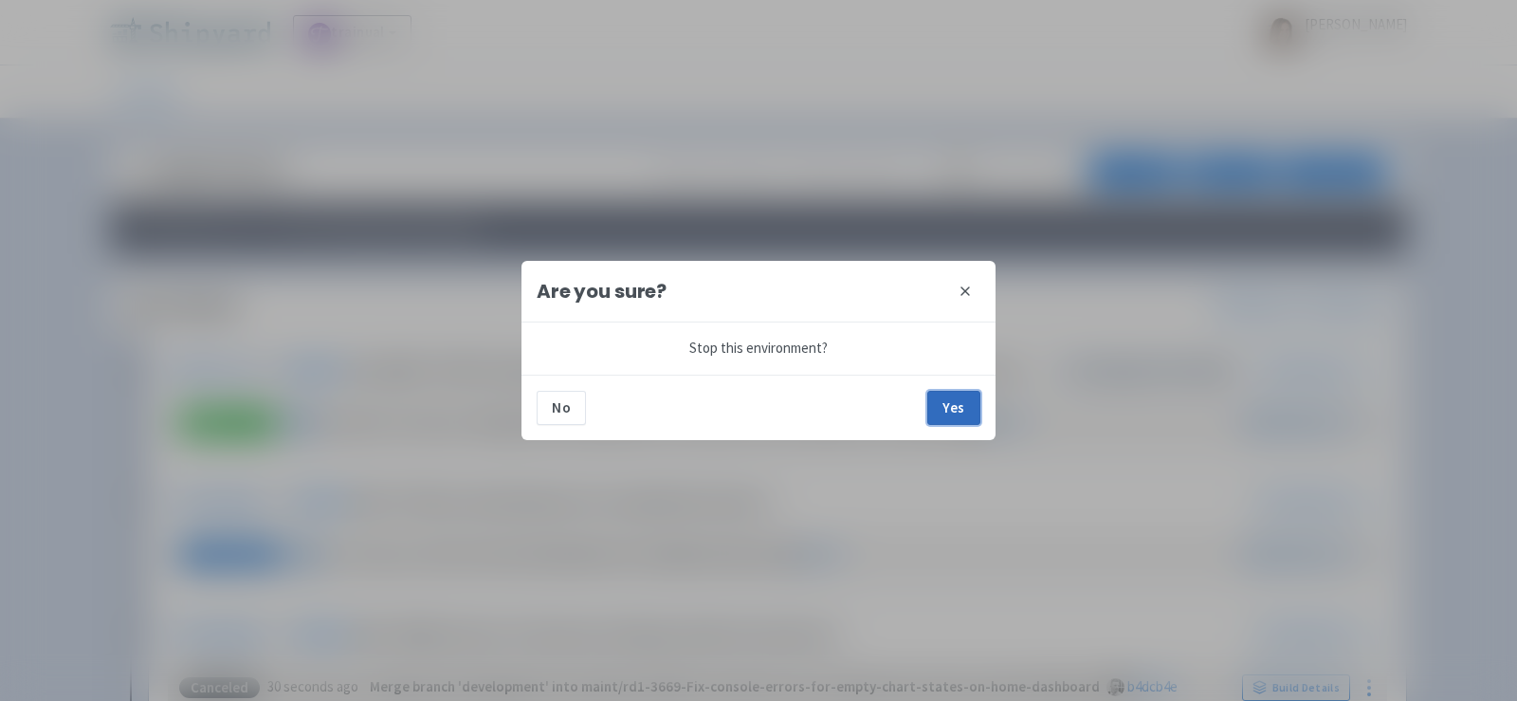
click at [948, 409] on button "Yes" at bounding box center [953, 408] width 53 height 34
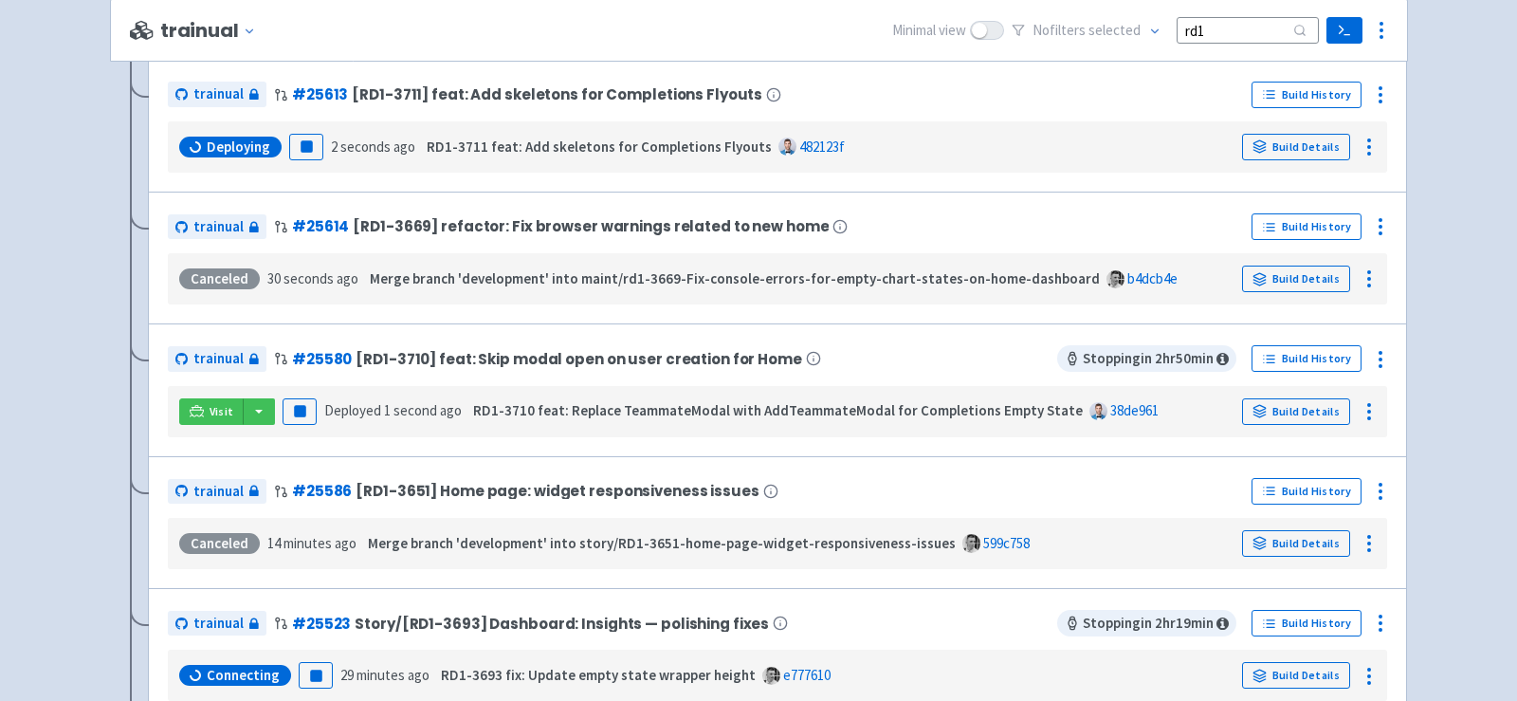
scroll to position [411, 0]
click at [258, 402] on button "button" at bounding box center [259, 410] width 32 height 27
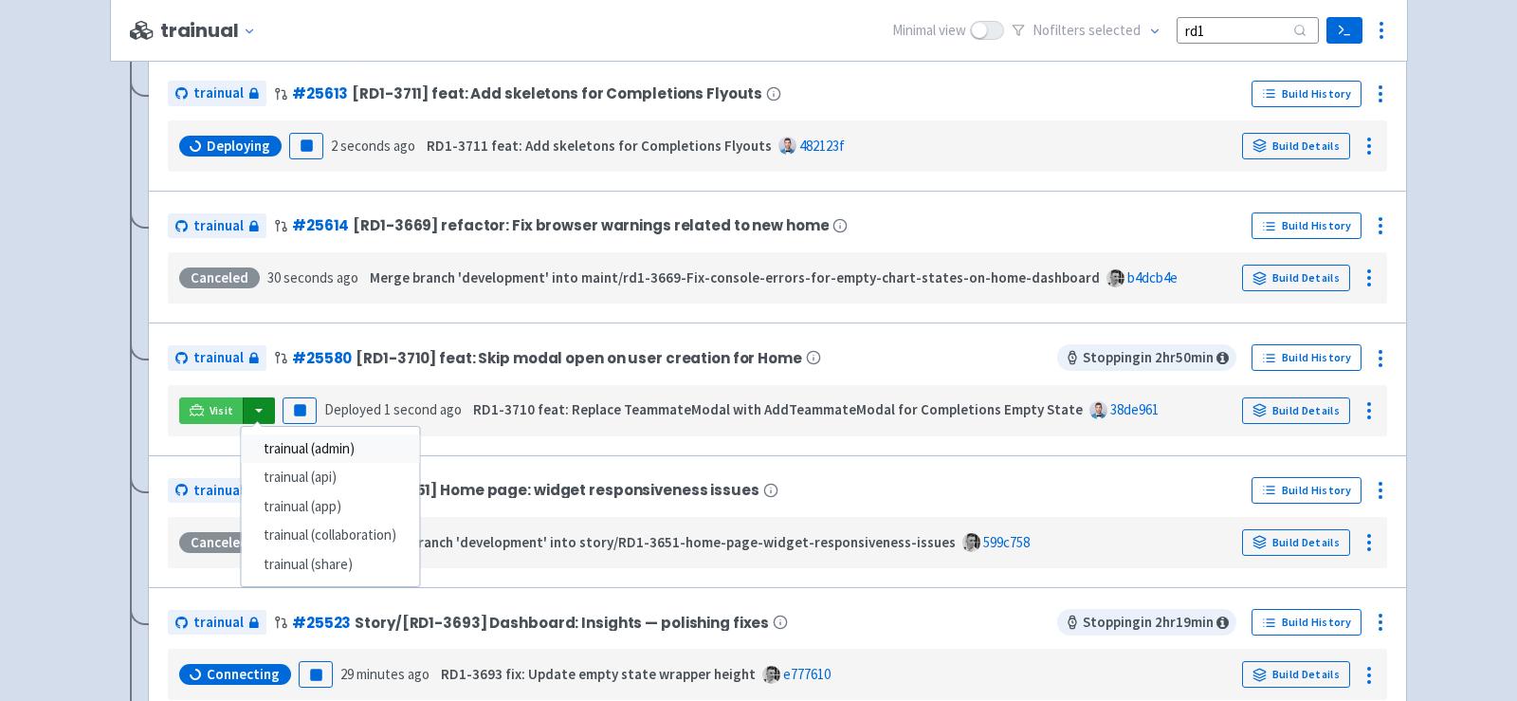
click at [319, 445] on link "trainual (admin)" at bounding box center [330, 448] width 178 height 29
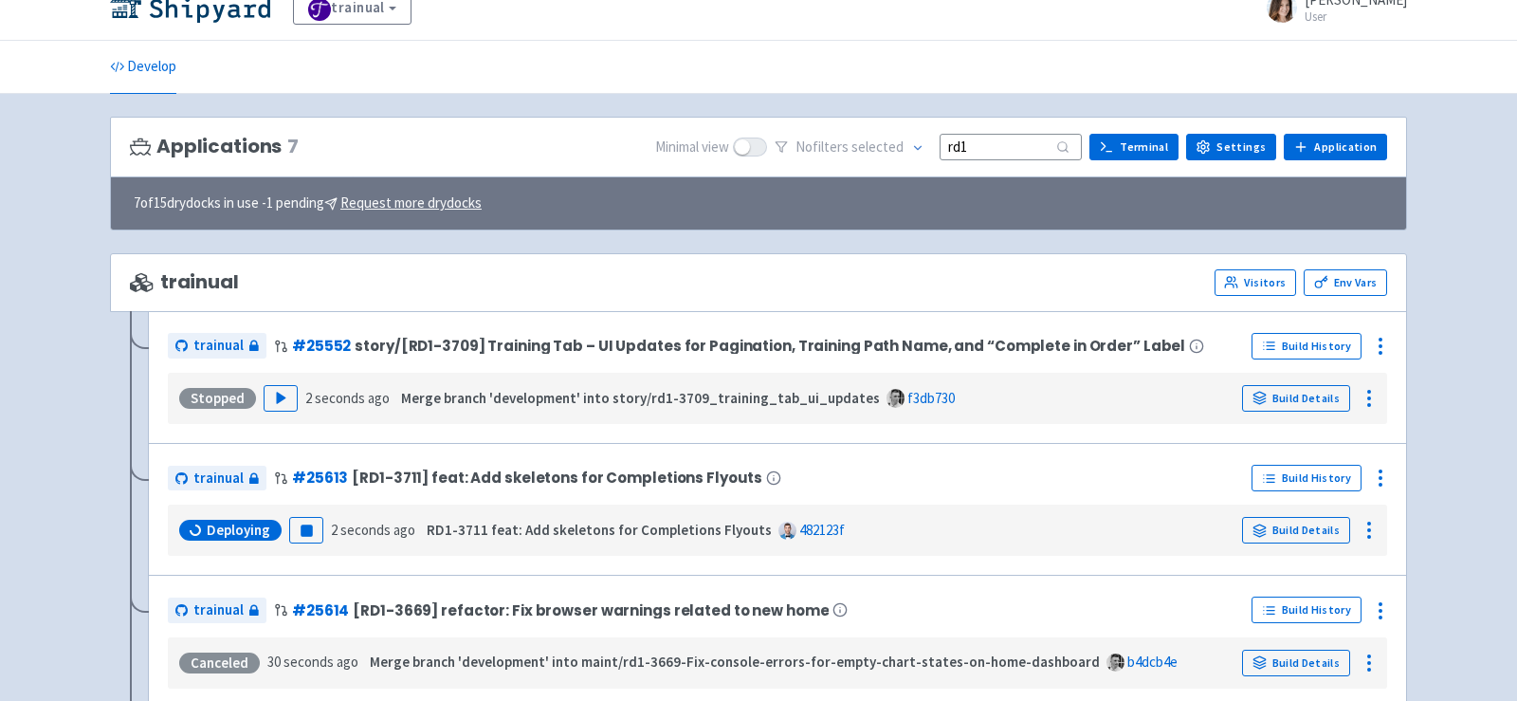
scroll to position [0, 0]
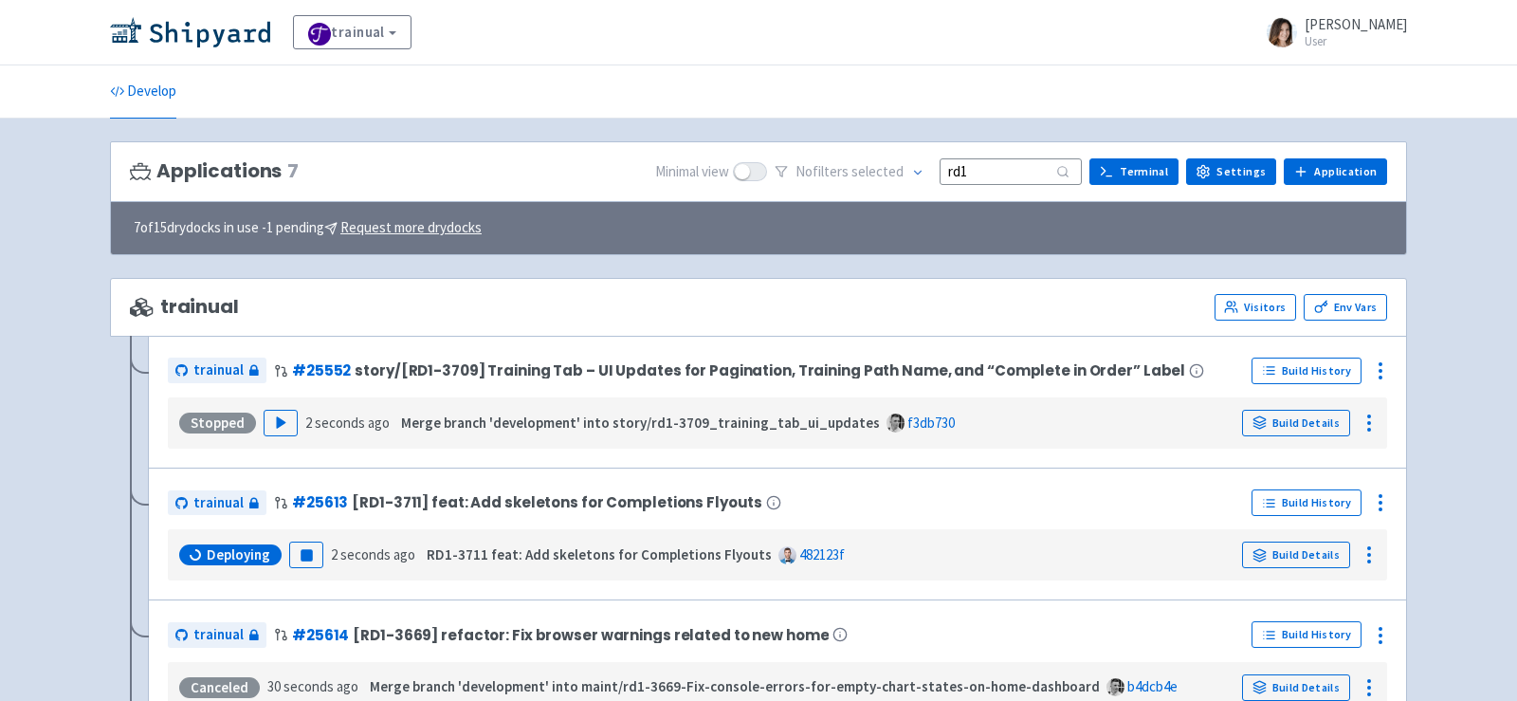
click at [1007, 158] on input "rd1" at bounding box center [1011, 171] width 142 height 26
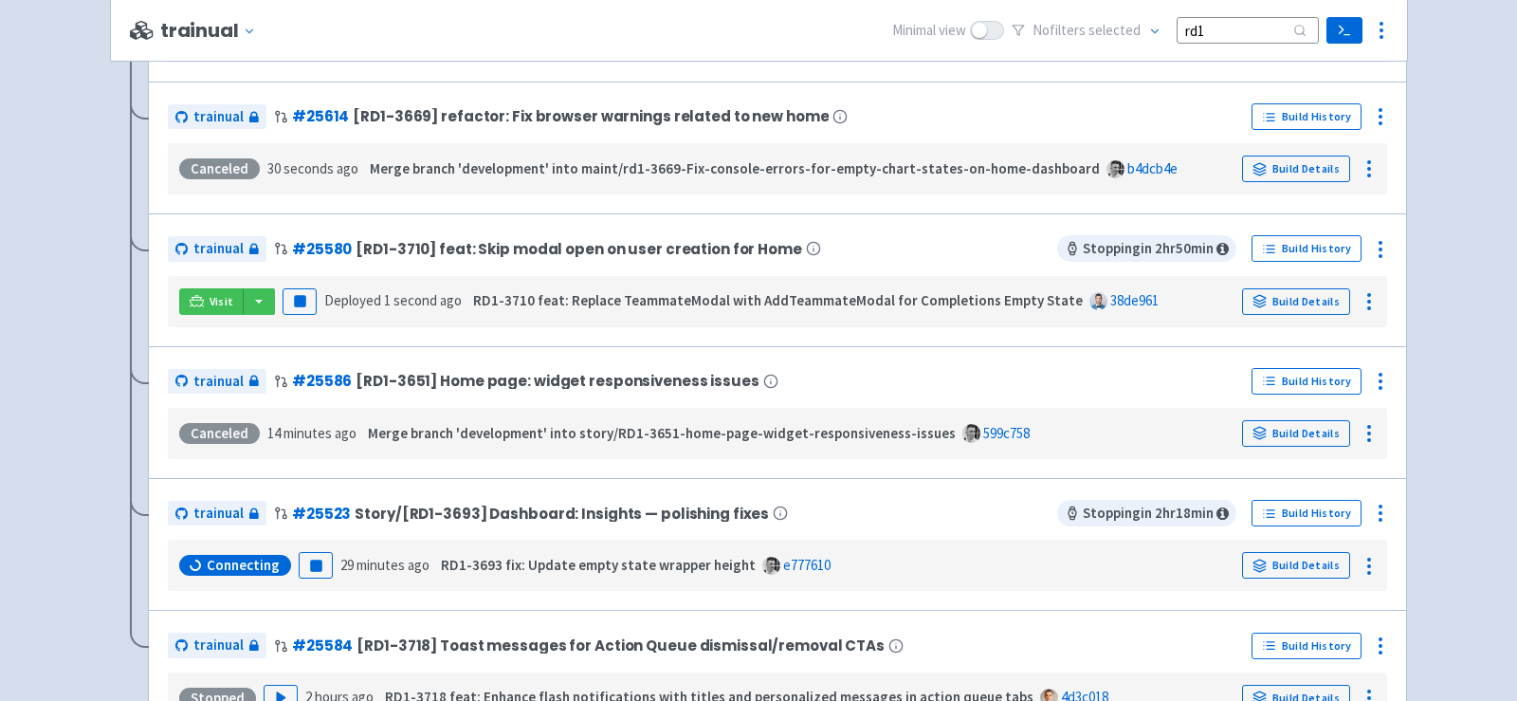
scroll to position [512, 0]
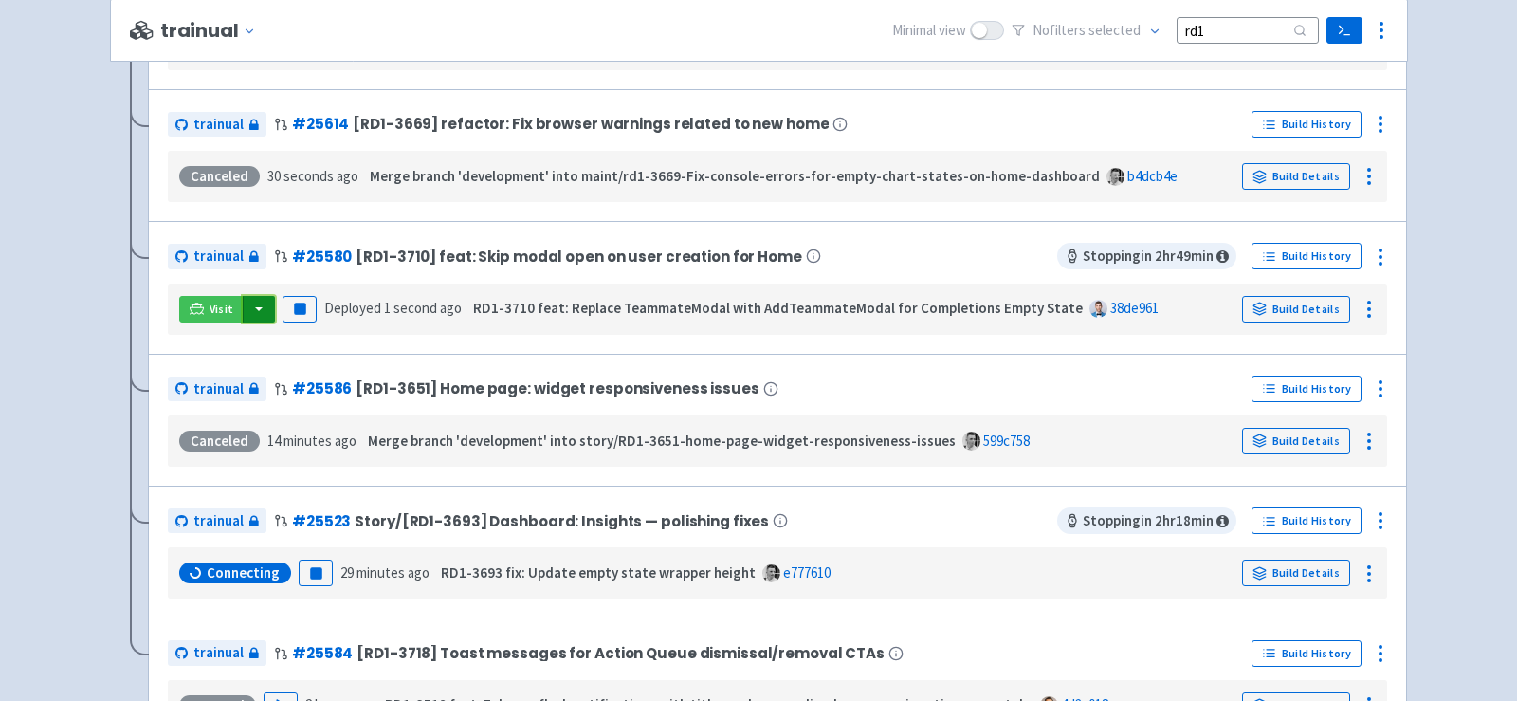
click at [265, 300] on button "button" at bounding box center [259, 309] width 32 height 27
click at [310, 347] on link "trainual (admin)" at bounding box center [330, 347] width 178 height 29
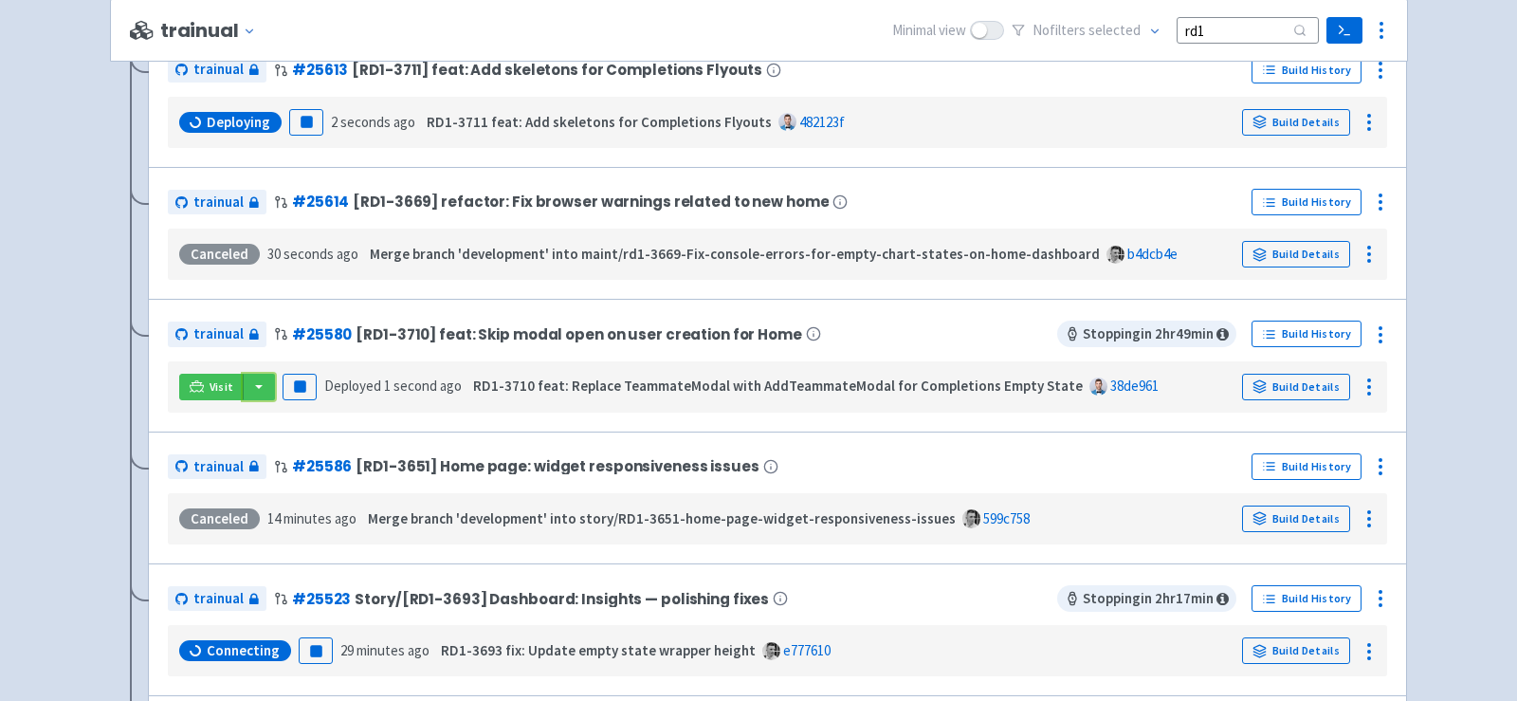
scroll to position [449, 0]
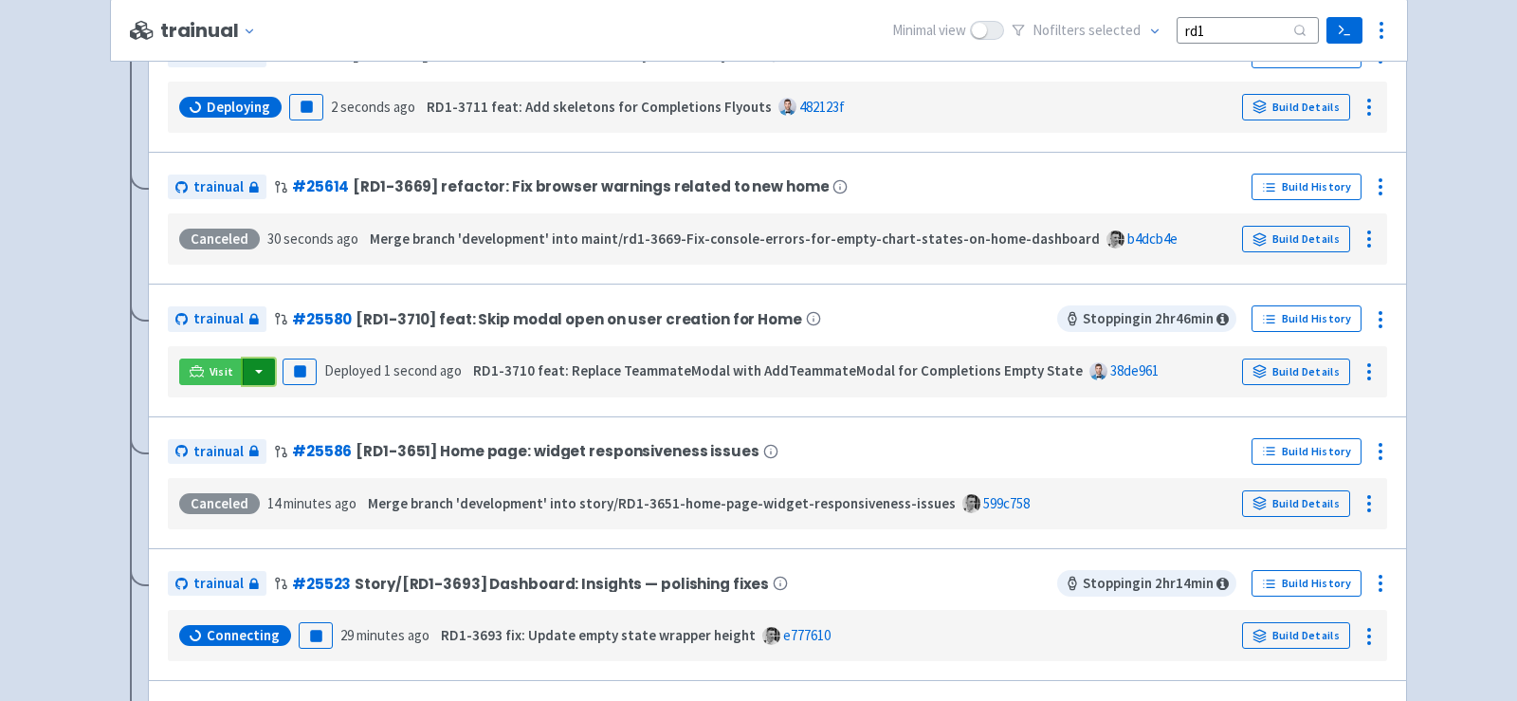
click at [257, 367] on button "button" at bounding box center [259, 371] width 32 height 27
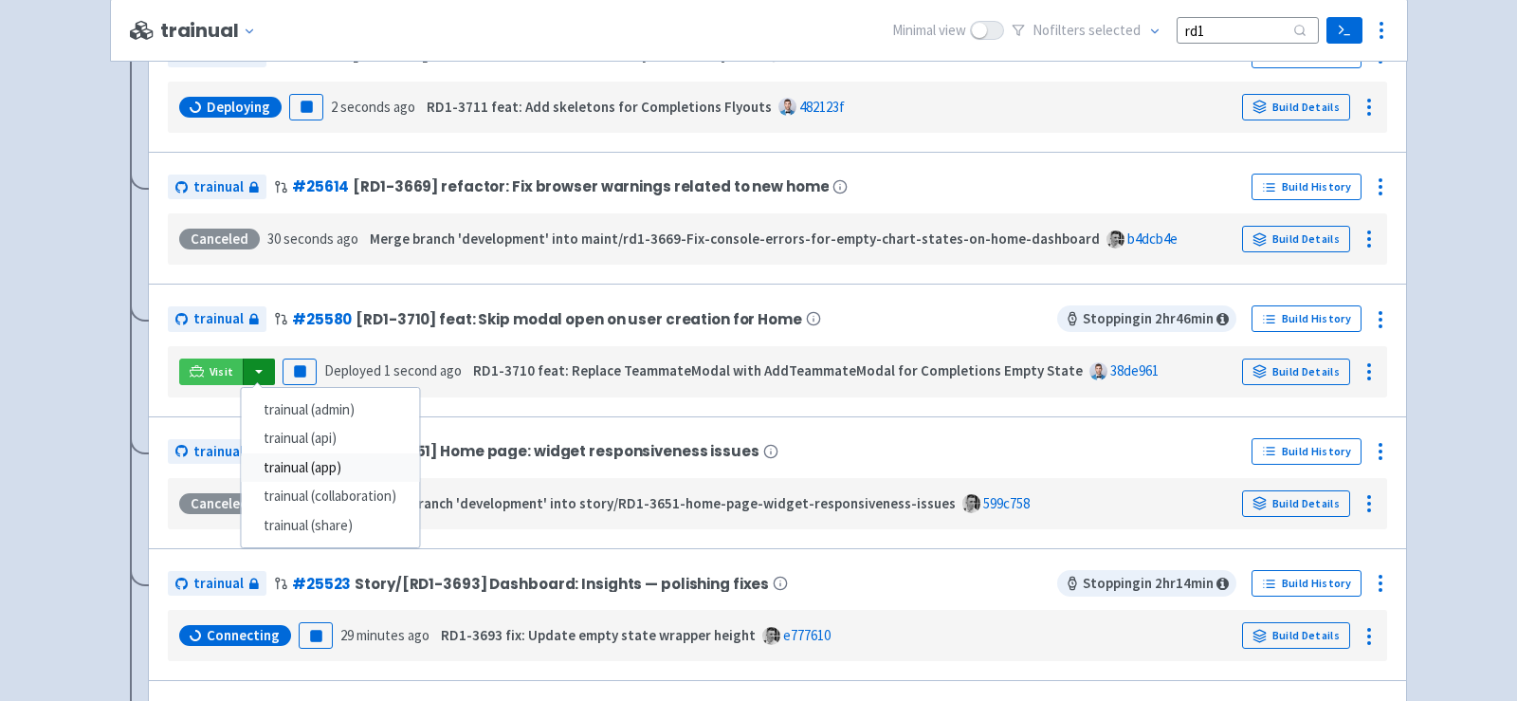
click at [330, 453] on link "trainual (app)" at bounding box center [330, 467] width 178 height 29
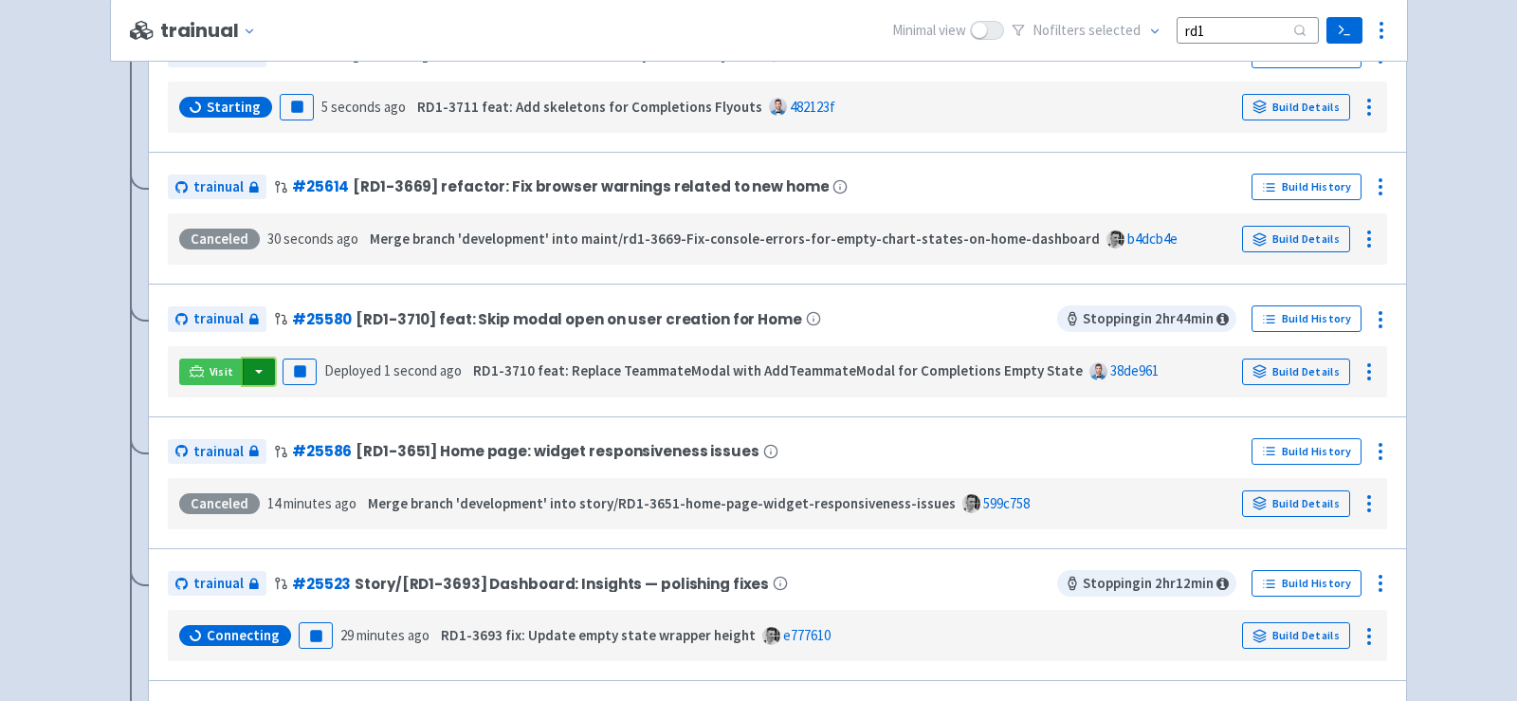
click at [267, 369] on button "button" at bounding box center [259, 371] width 32 height 27
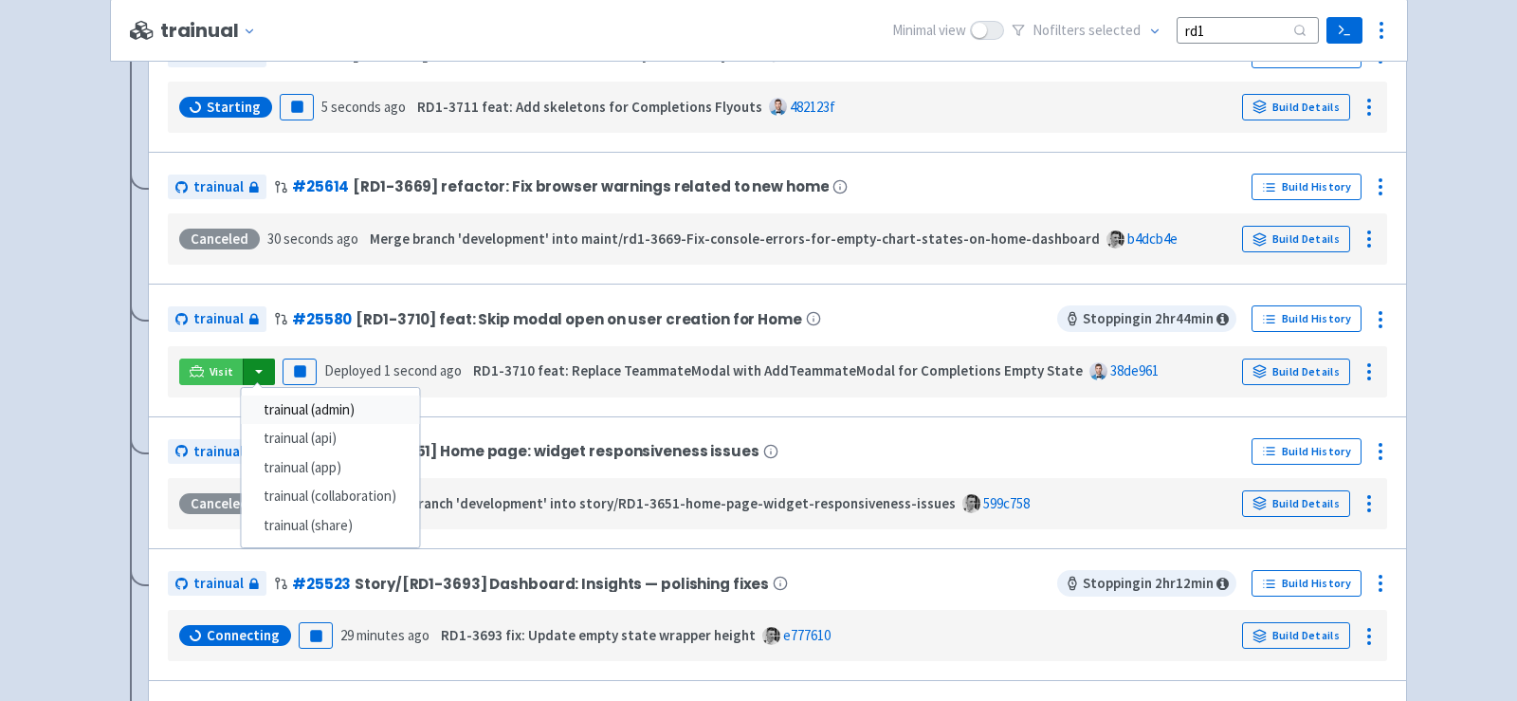
click at [293, 411] on link "trainual (admin)" at bounding box center [330, 409] width 178 height 29
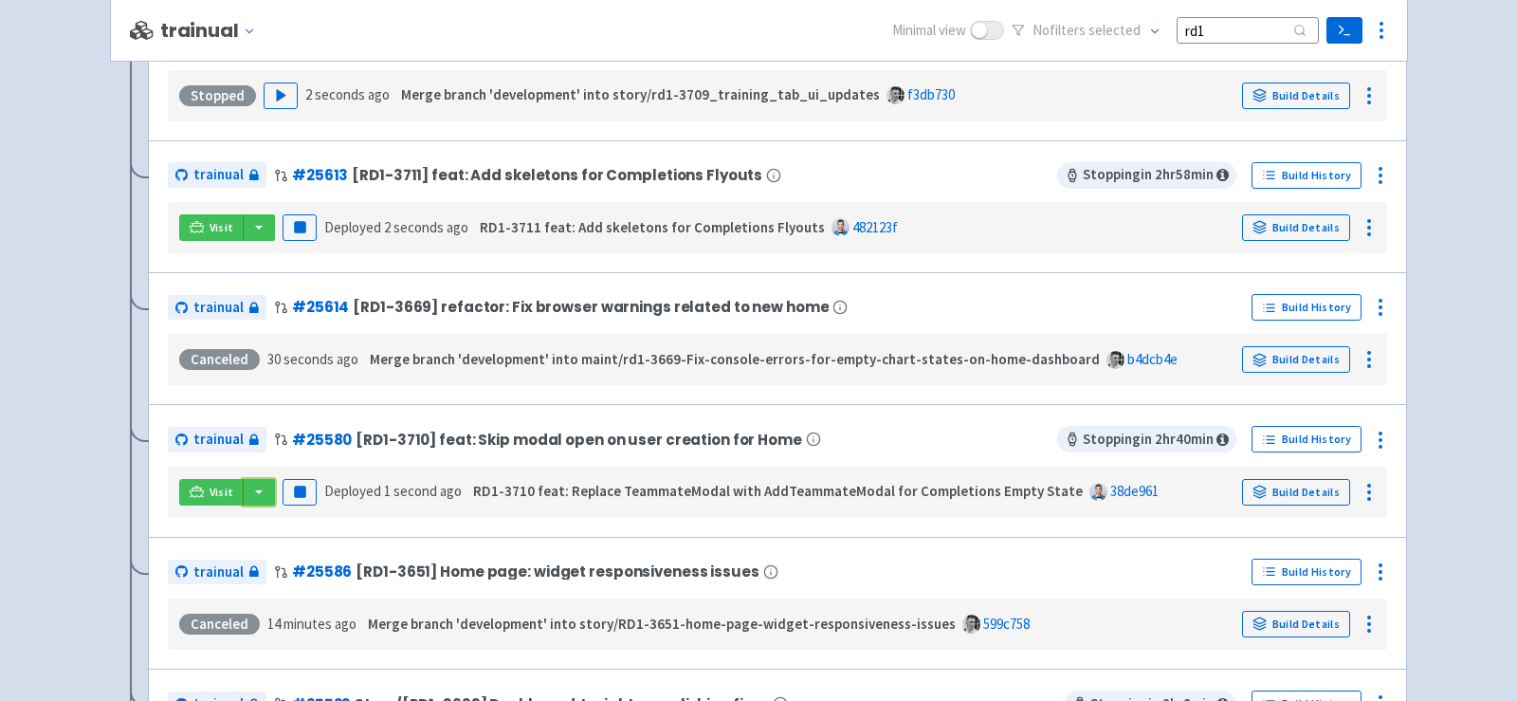
scroll to position [330, 0]
click at [298, 486] on rect "button" at bounding box center [299, 490] width 10 height 10
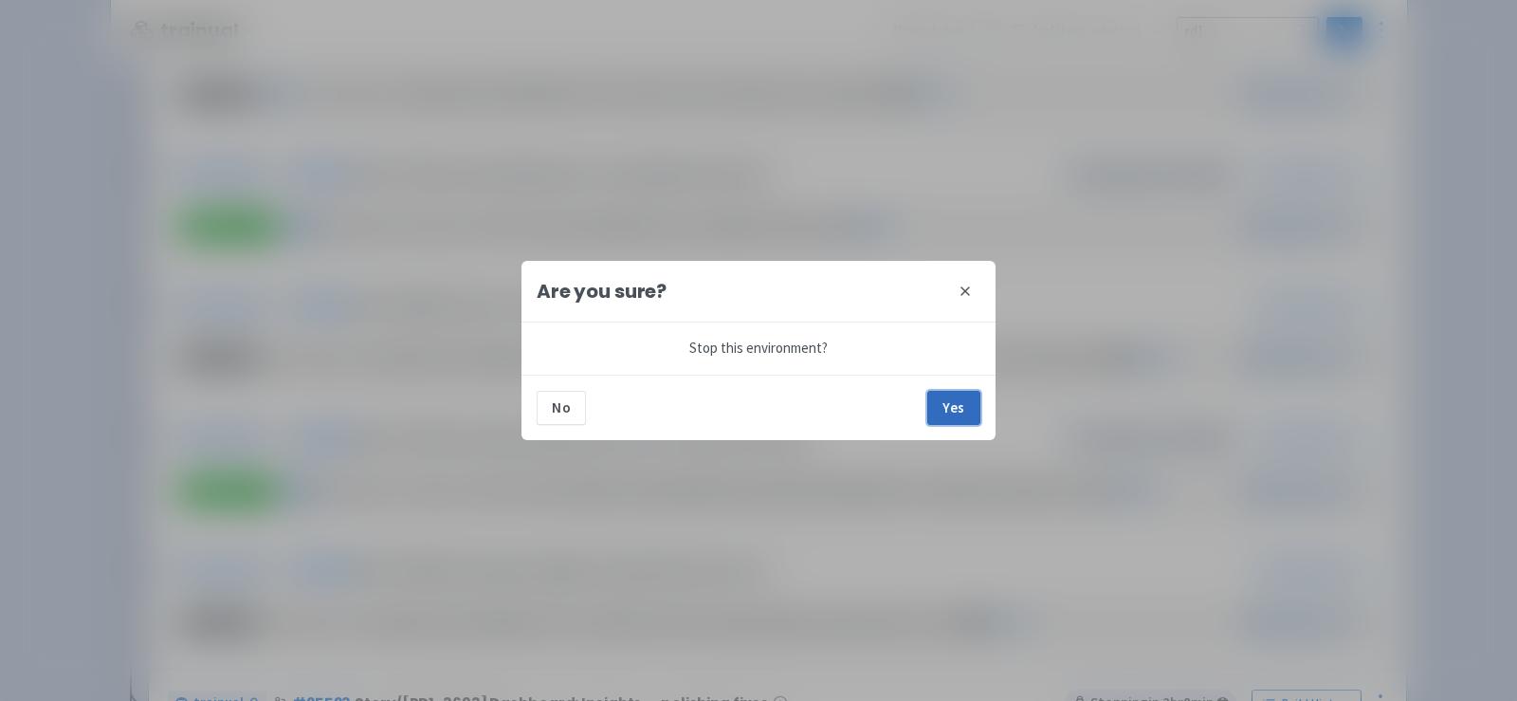
click at [946, 408] on button "Yes" at bounding box center [953, 408] width 53 height 34
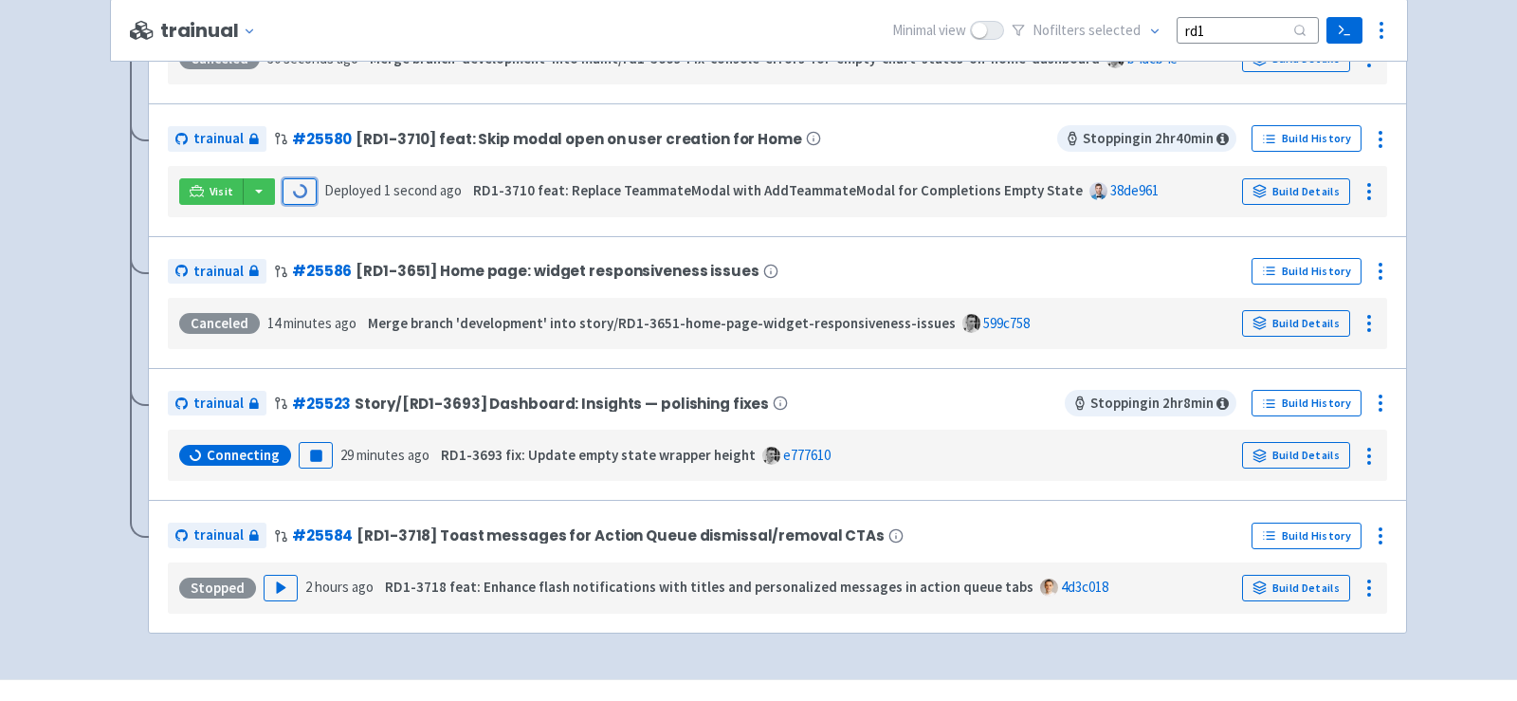
scroll to position [632, 0]
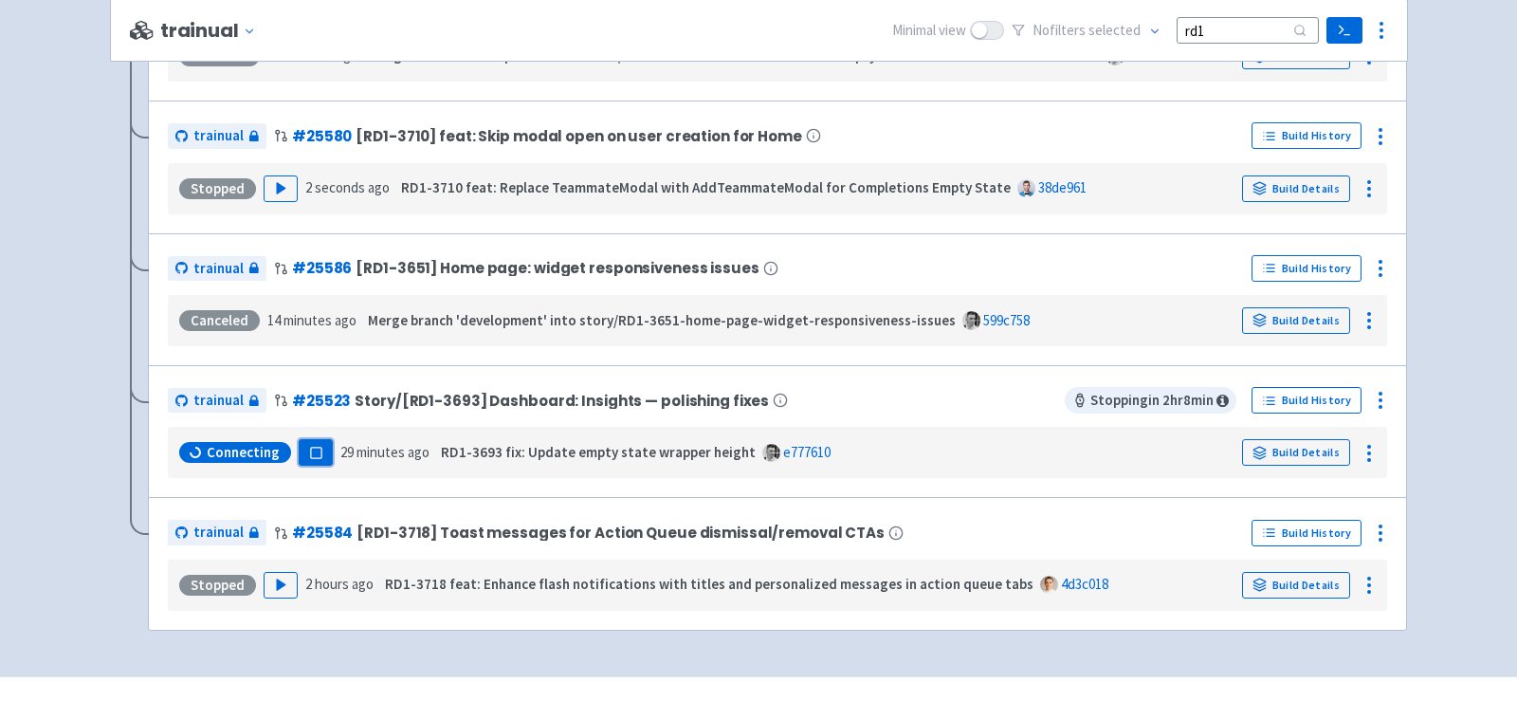
click at [317, 448] on rect "button" at bounding box center [315, 453] width 10 height 10
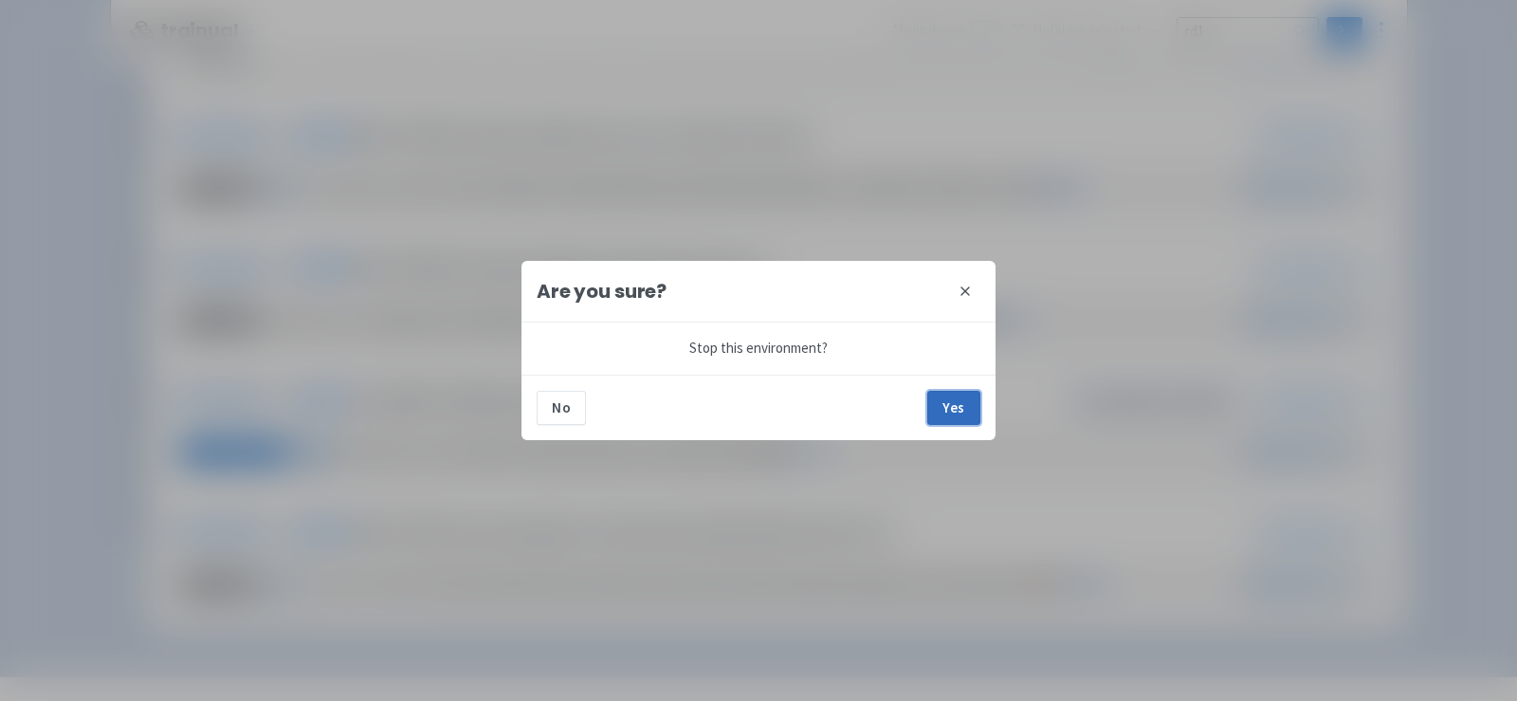
click at [948, 399] on button "Yes" at bounding box center [953, 408] width 53 height 34
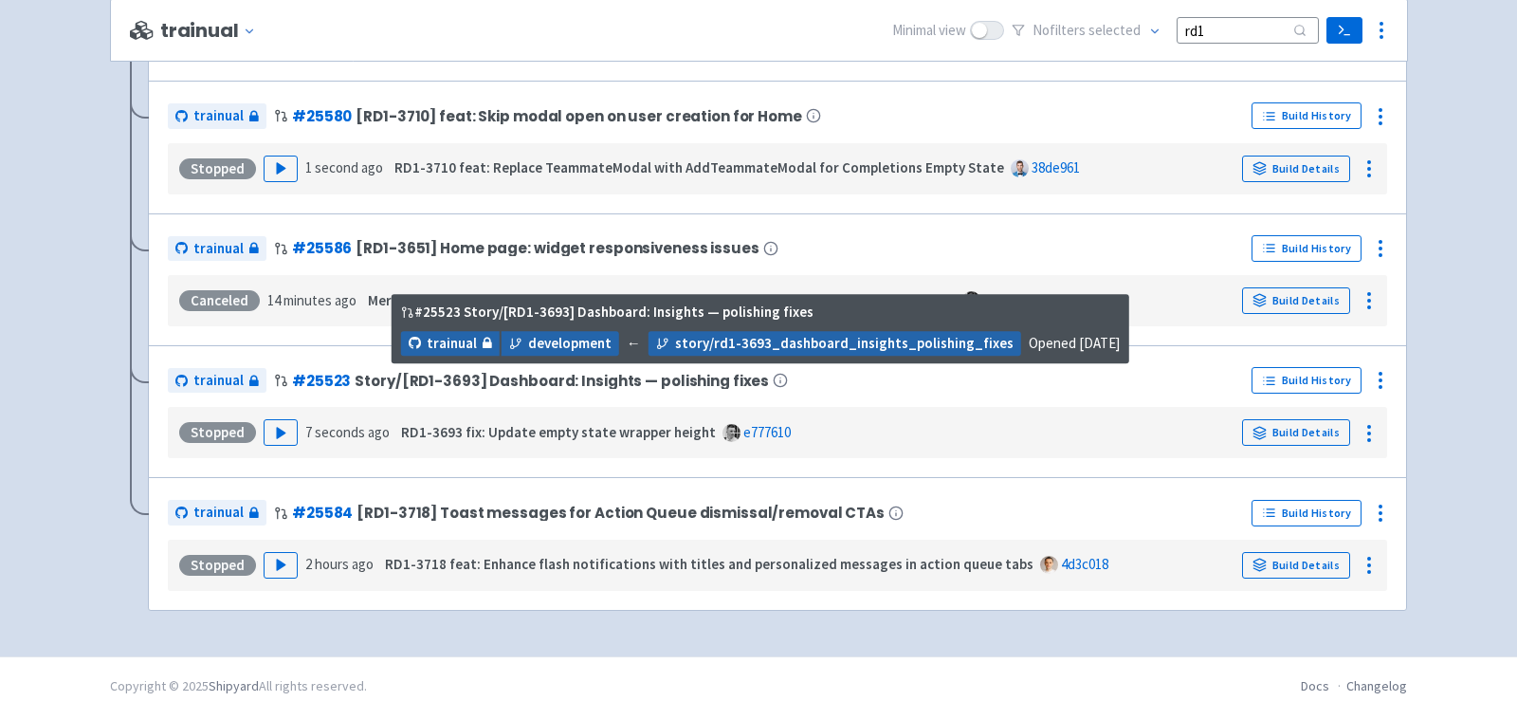
scroll to position [653, 0]
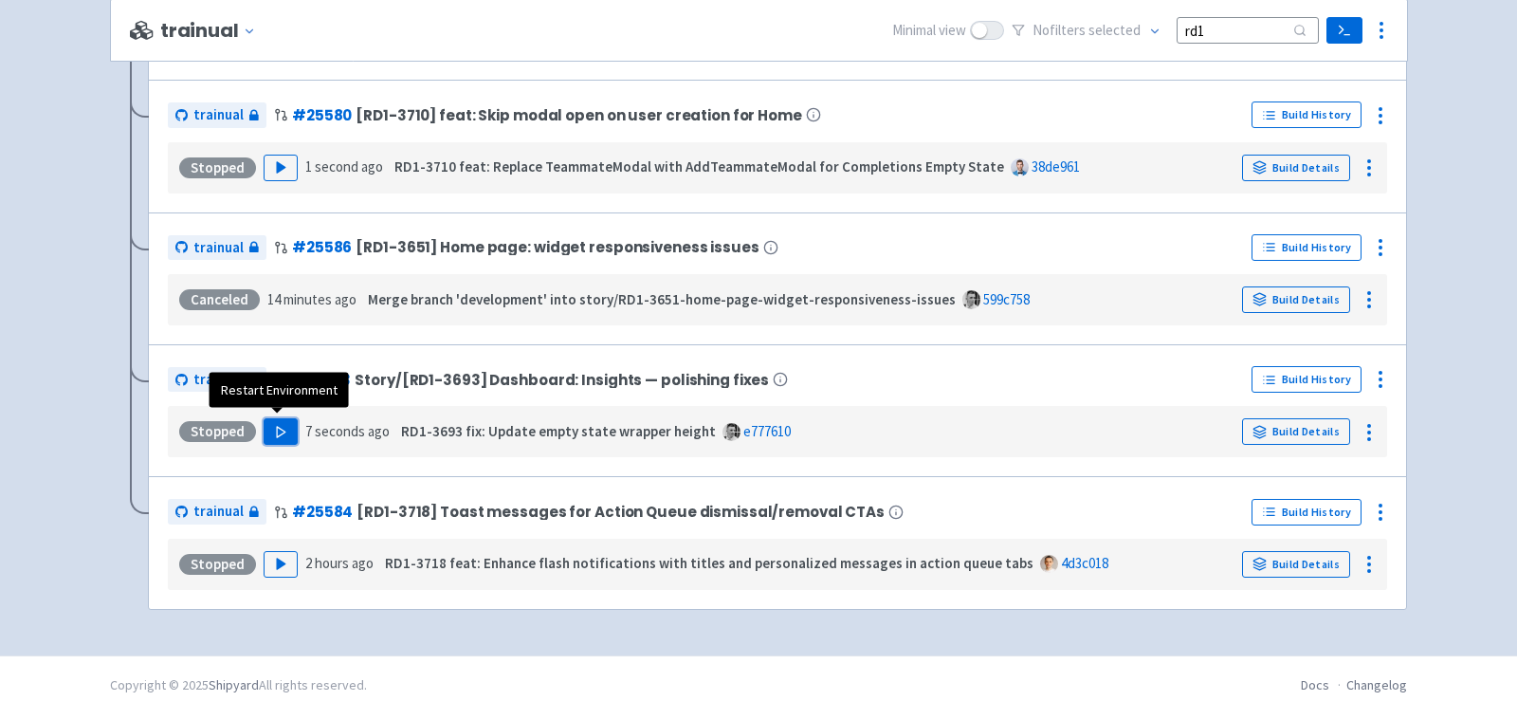
click at [279, 427] on polygon "button" at bounding box center [281, 432] width 9 height 10
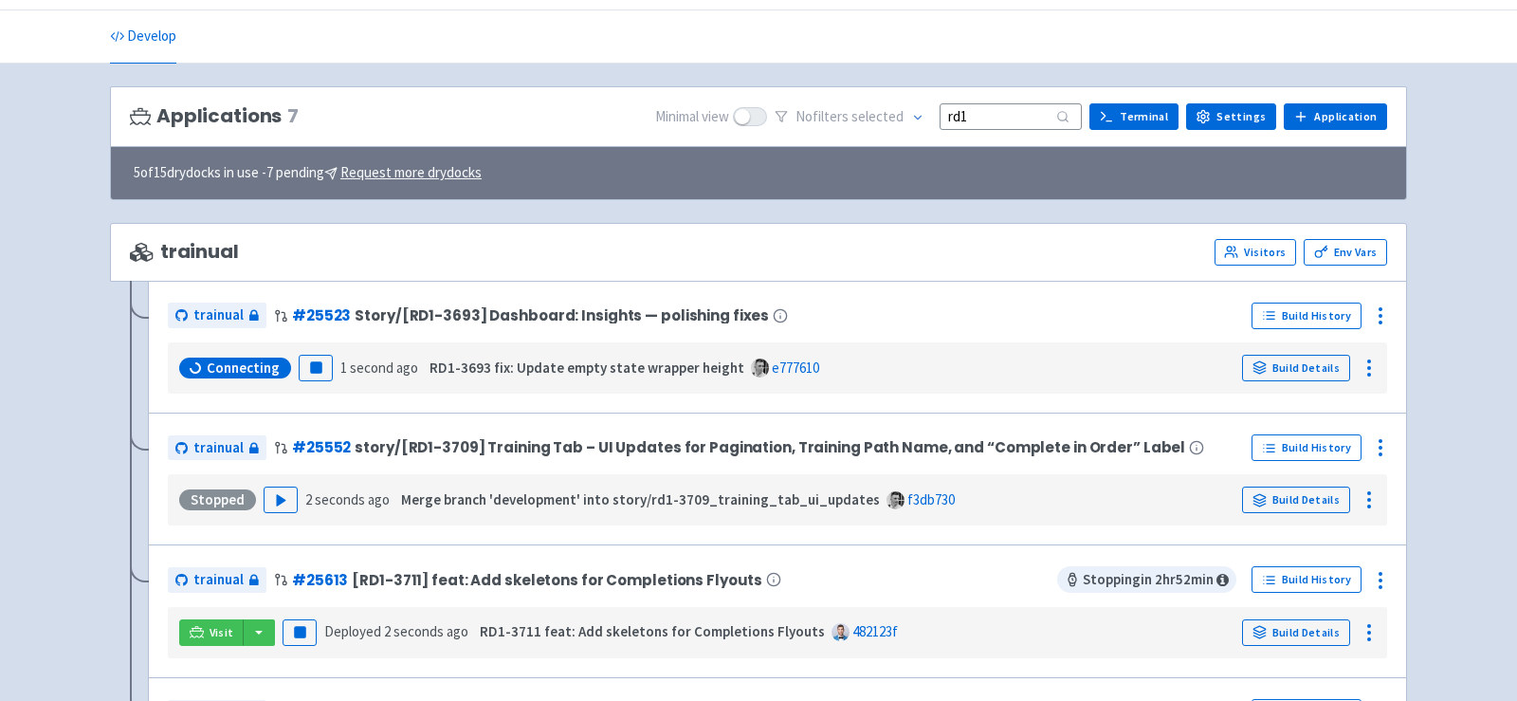
scroll to position [88, 0]
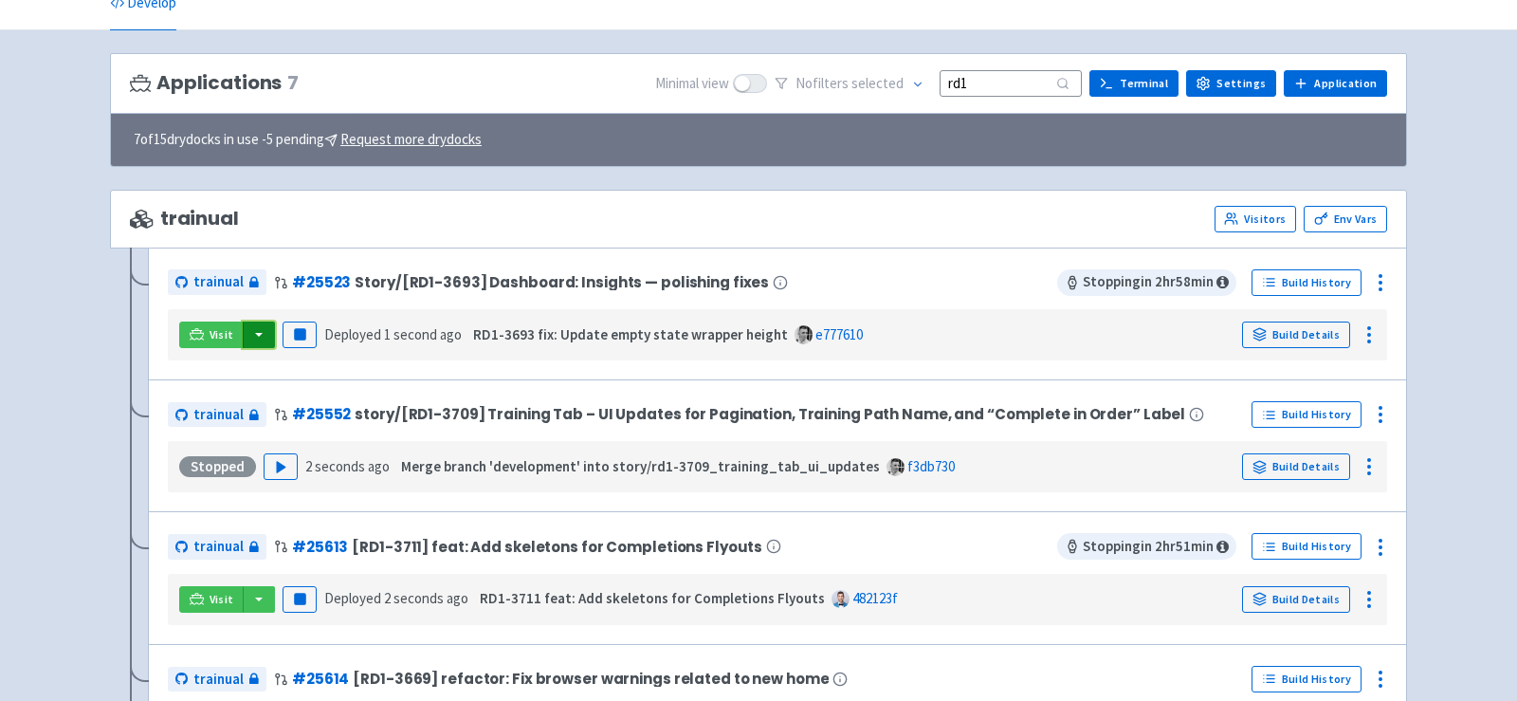
click at [252, 337] on button "button" at bounding box center [259, 334] width 32 height 27
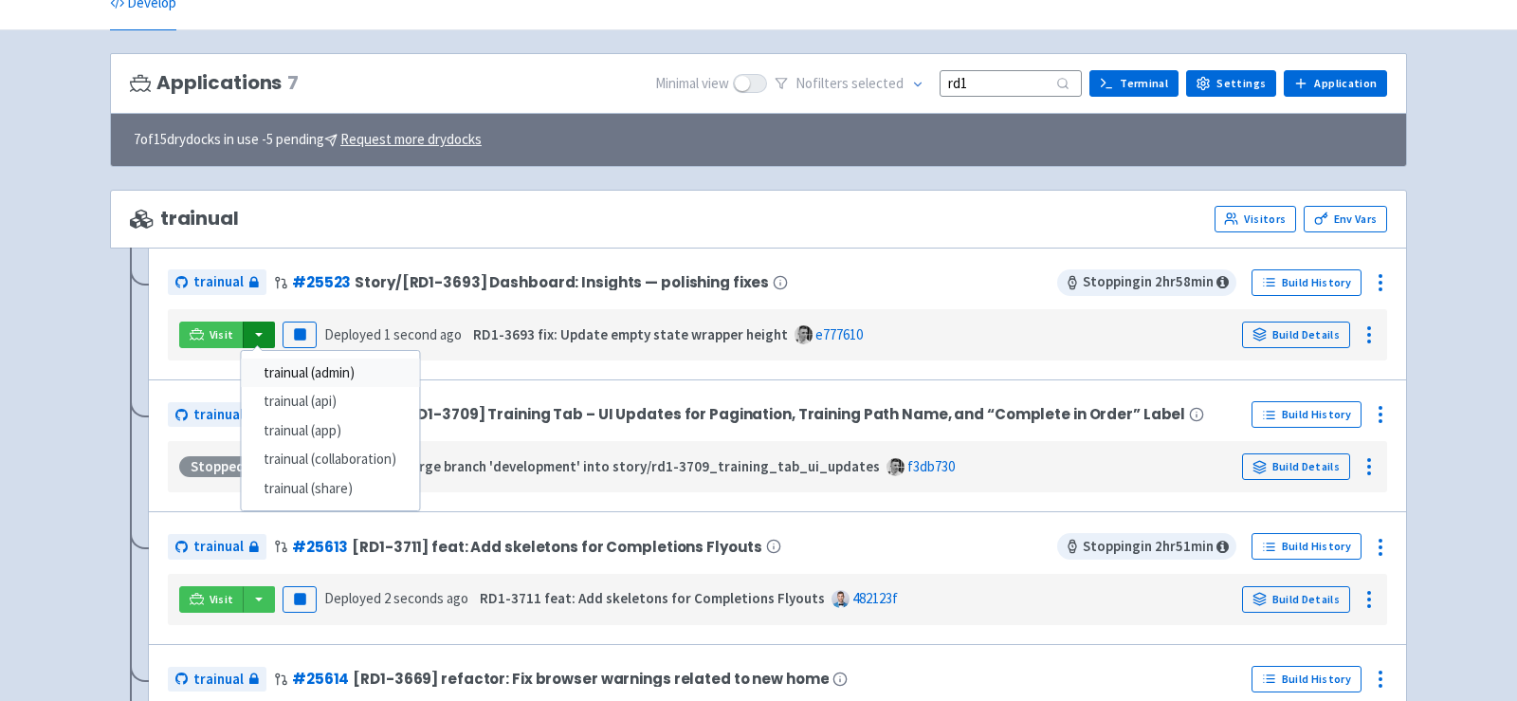
click at [292, 366] on link "trainual (admin)" at bounding box center [330, 372] width 178 height 29
